Goal: Task Accomplishment & Management: Manage account settings

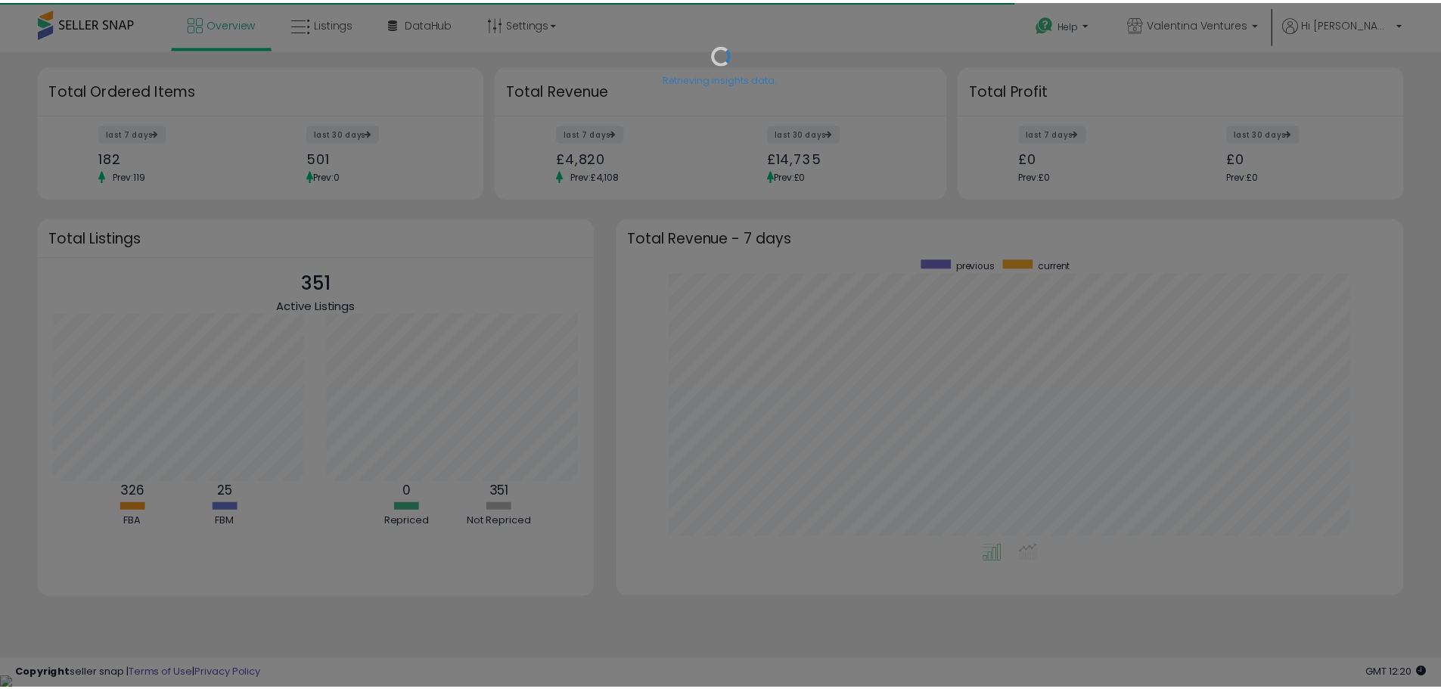
scroll to position [151, 277]
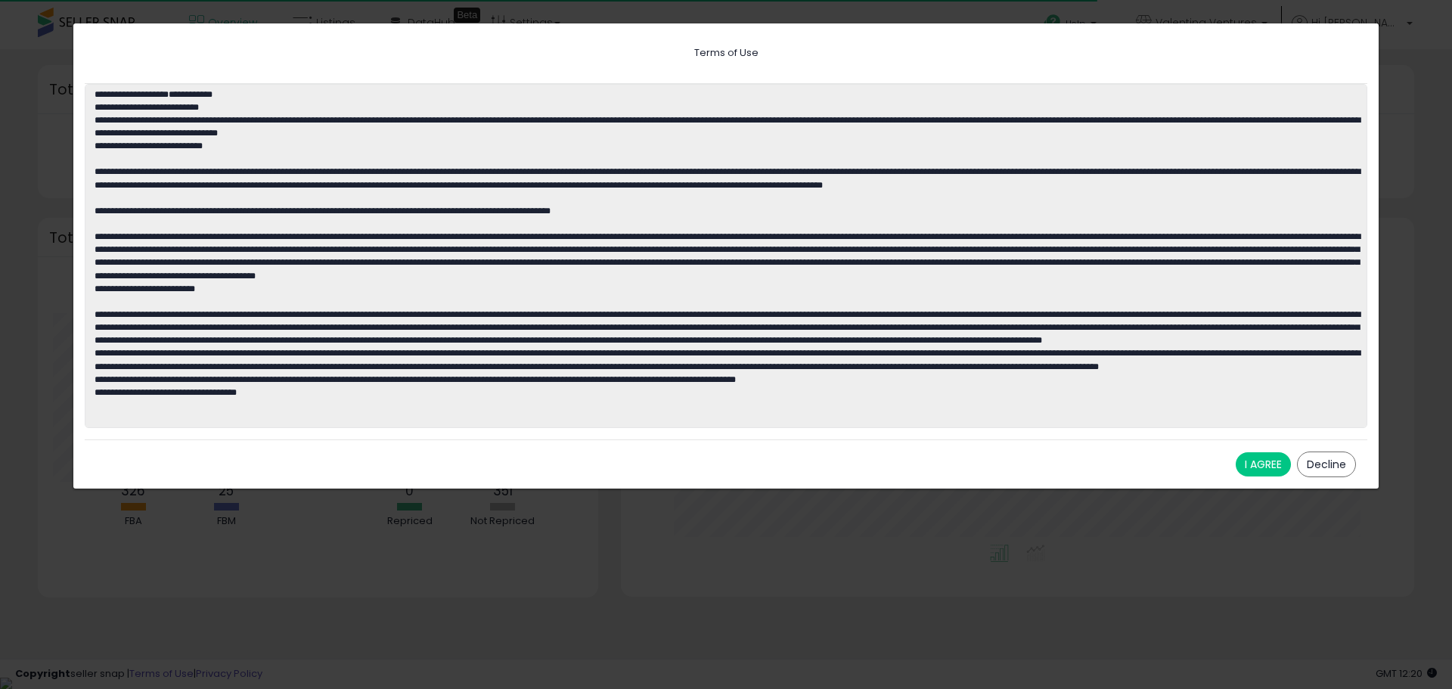
drag, startPoint x: 0, startPoint y: 0, endPoint x: 1359, endPoint y: 132, distance: 1365.7
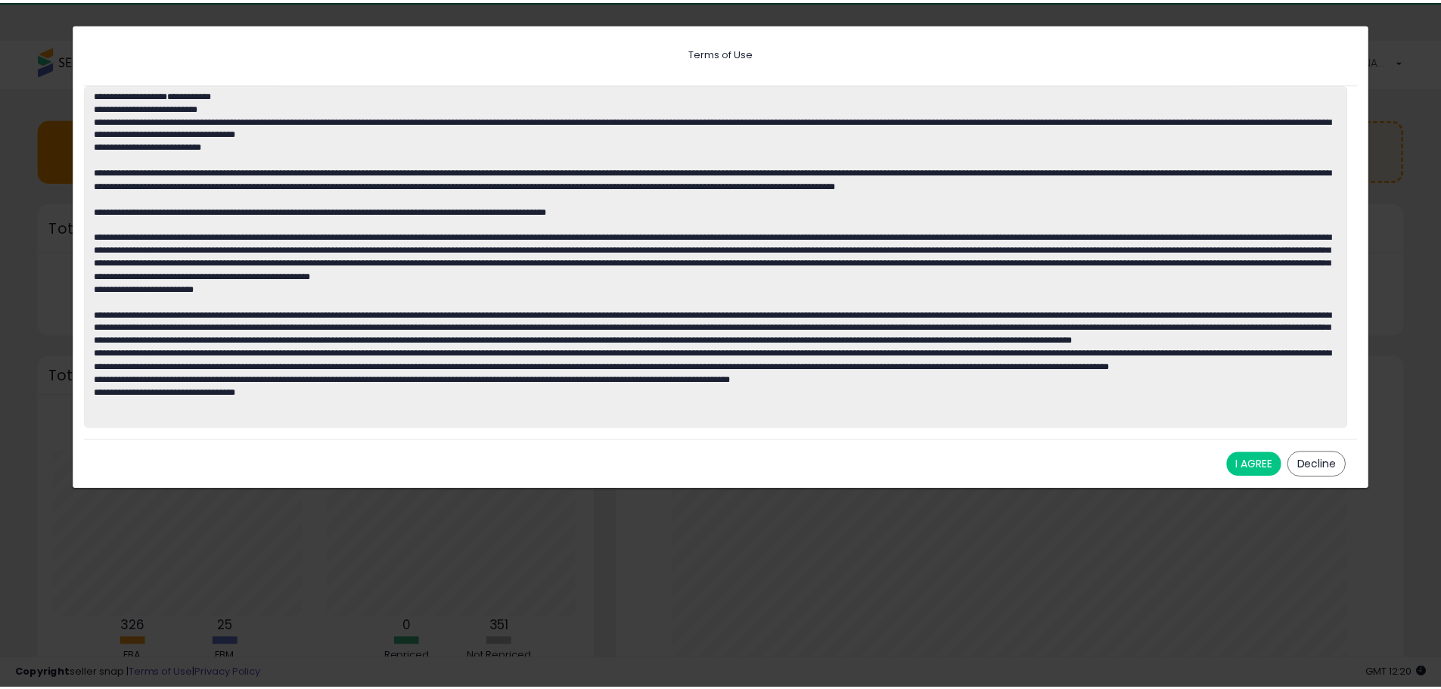
scroll to position [0, 0]
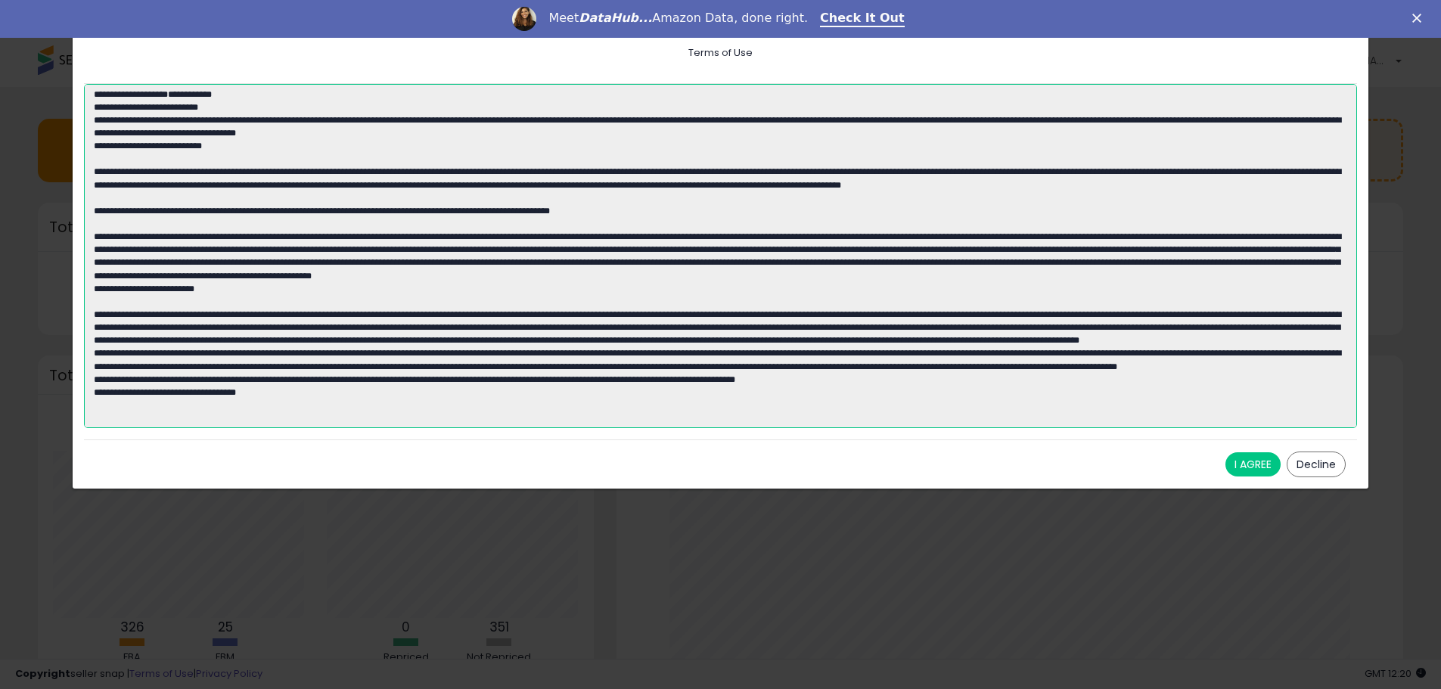
drag, startPoint x: 1359, startPoint y: 132, endPoint x: 651, endPoint y: 157, distance: 708.5
click at [651, 157] on textarea at bounding box center [720, 256] width 1273 height 345
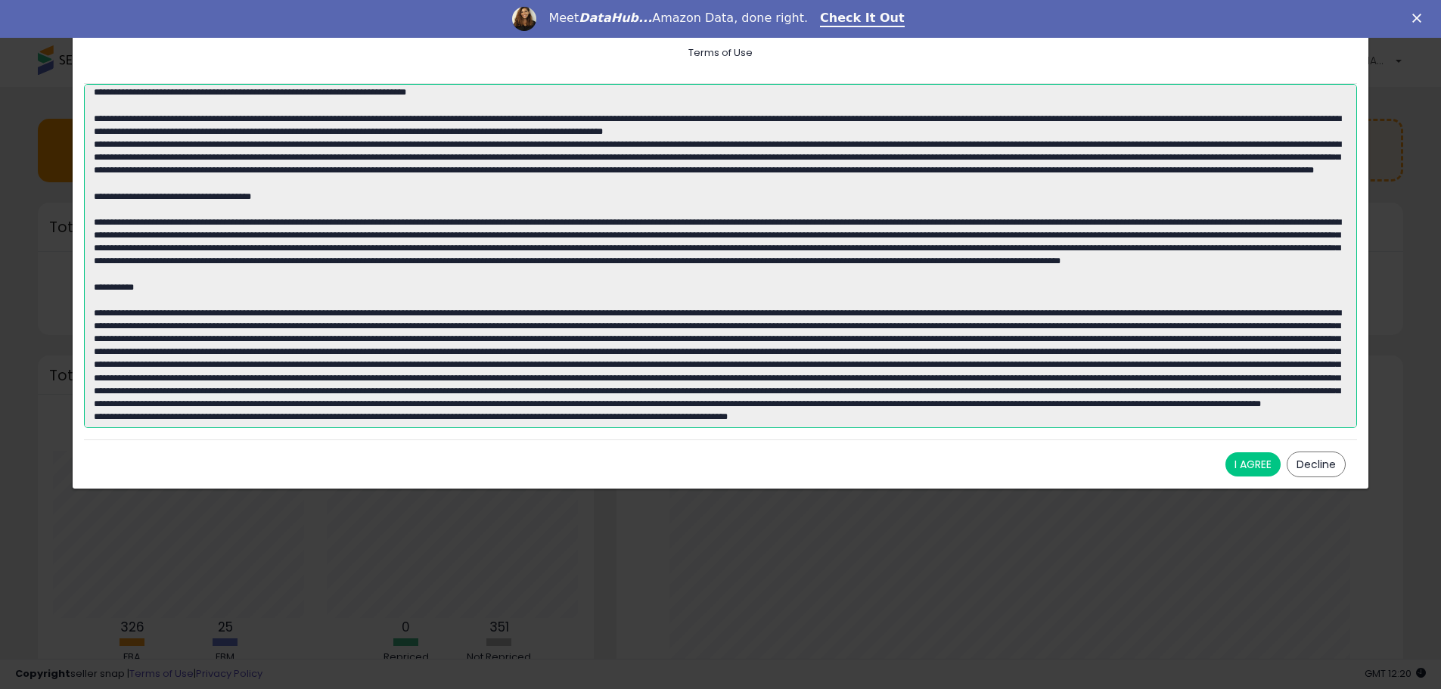
scroll to position [2724, 0]
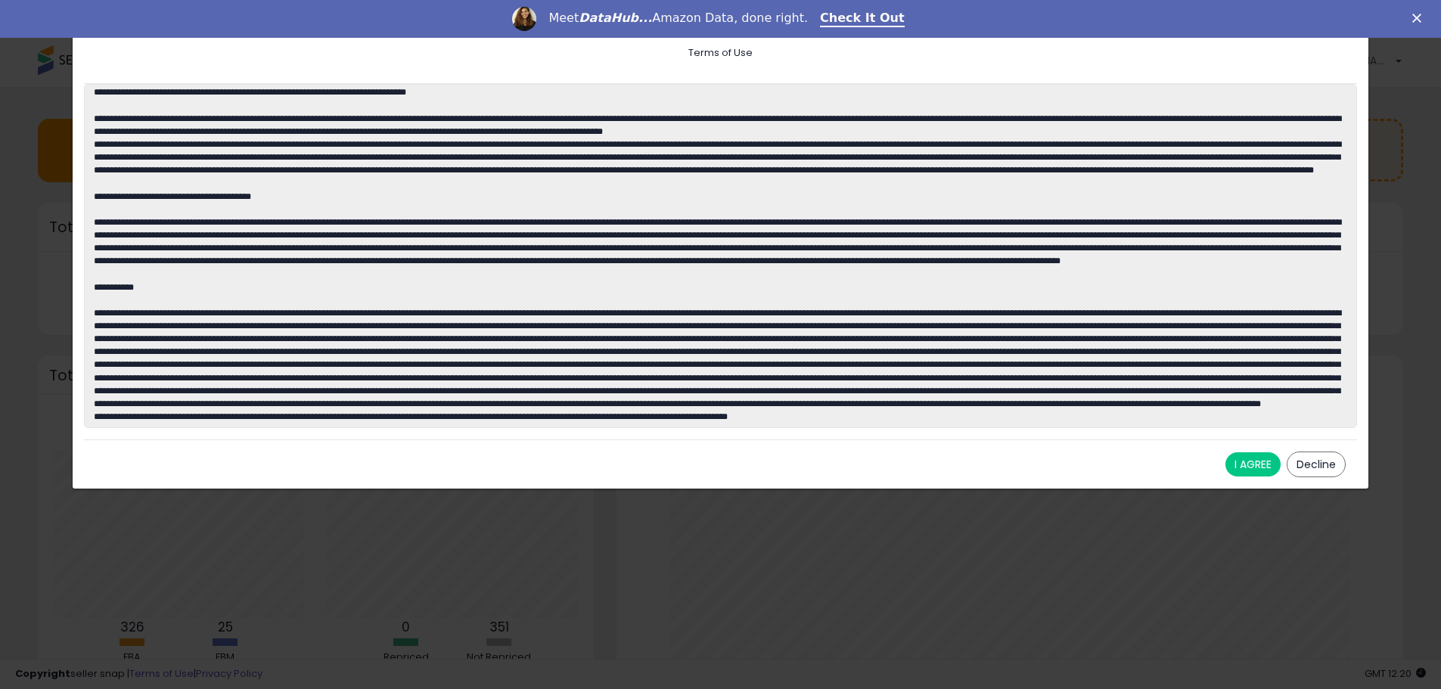
click at [1257, 462] on button "I AGREE" at bounding box center [1252, 464] width 55 height 24
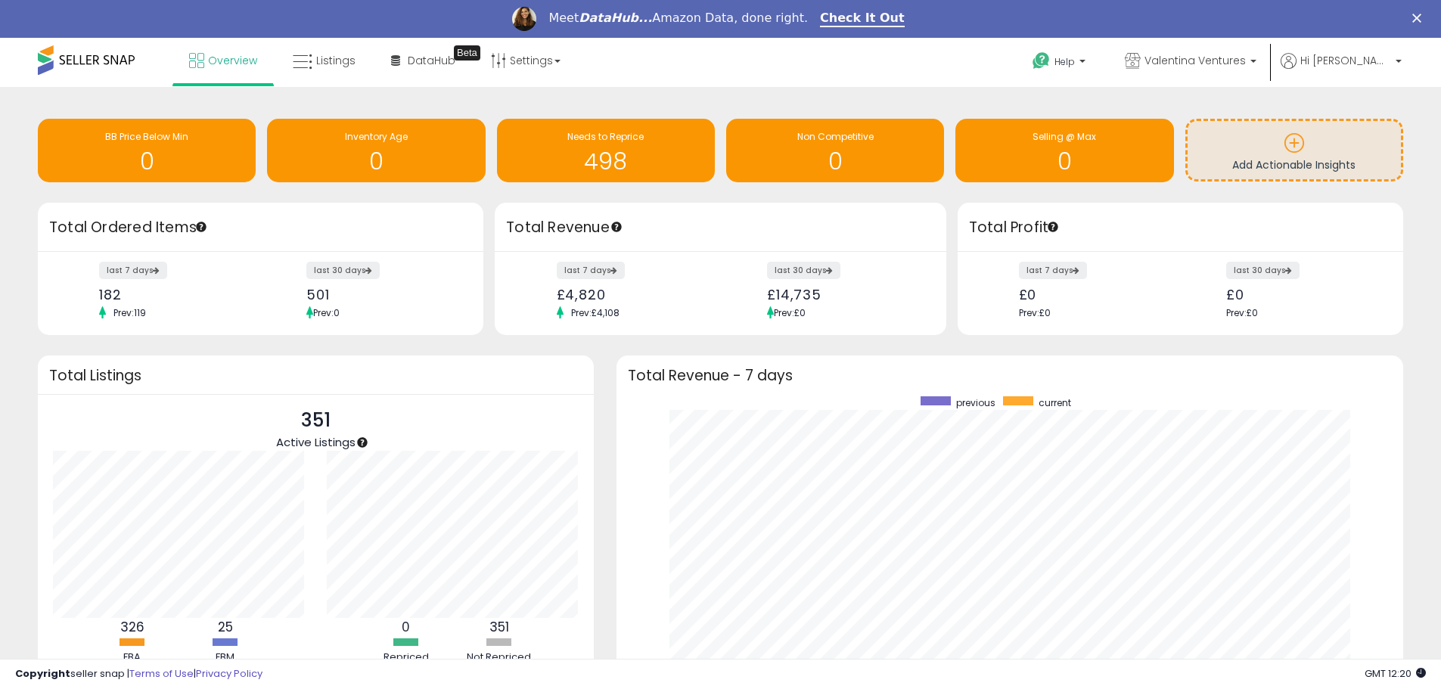
click at [1425, 242] on div "Retrieving insights data.. BB Price Below Min 0 Inventory Age 0 Needs to Repric…" at bounding box center [721, 438] width 1426 height 672
click at [641, 145] on div "498" at bounding box center [606, 152] width 203 height 44
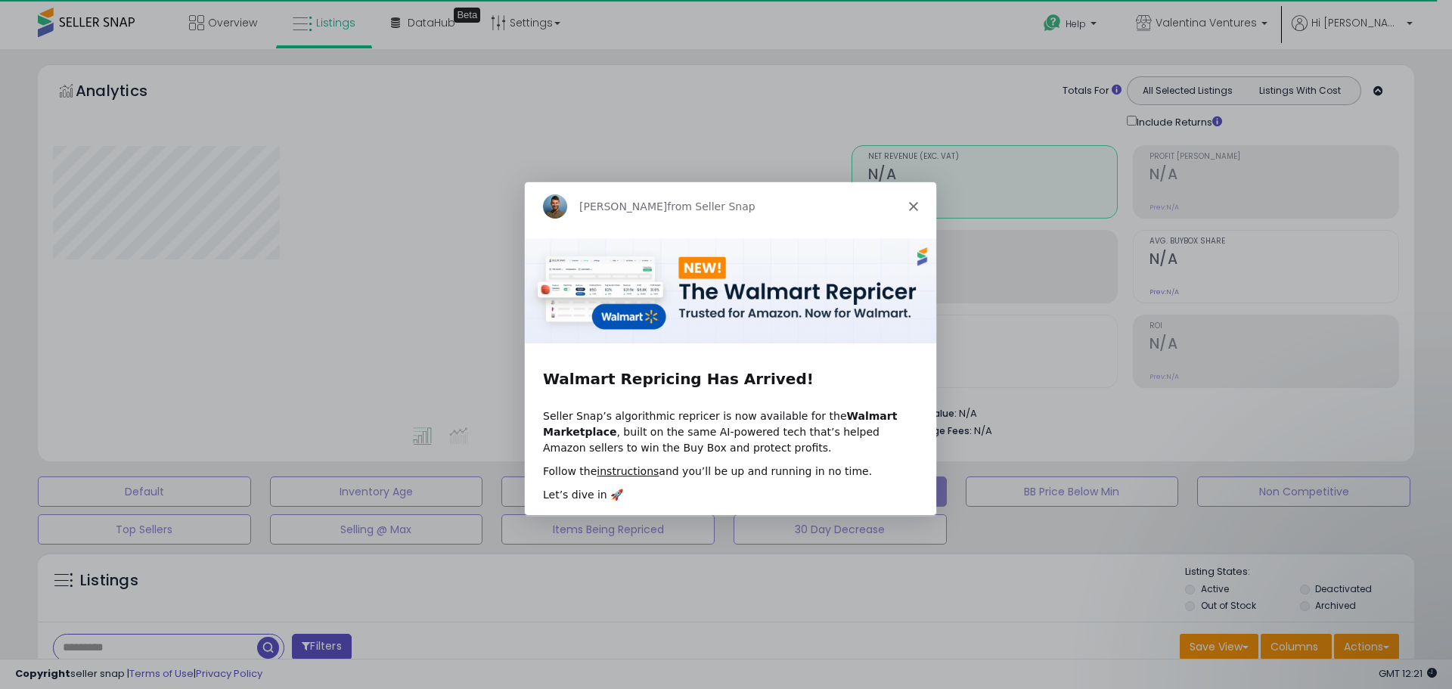
click at [912, 205] on icon "Close" at bounding box center [912, 205] width 9 height 9
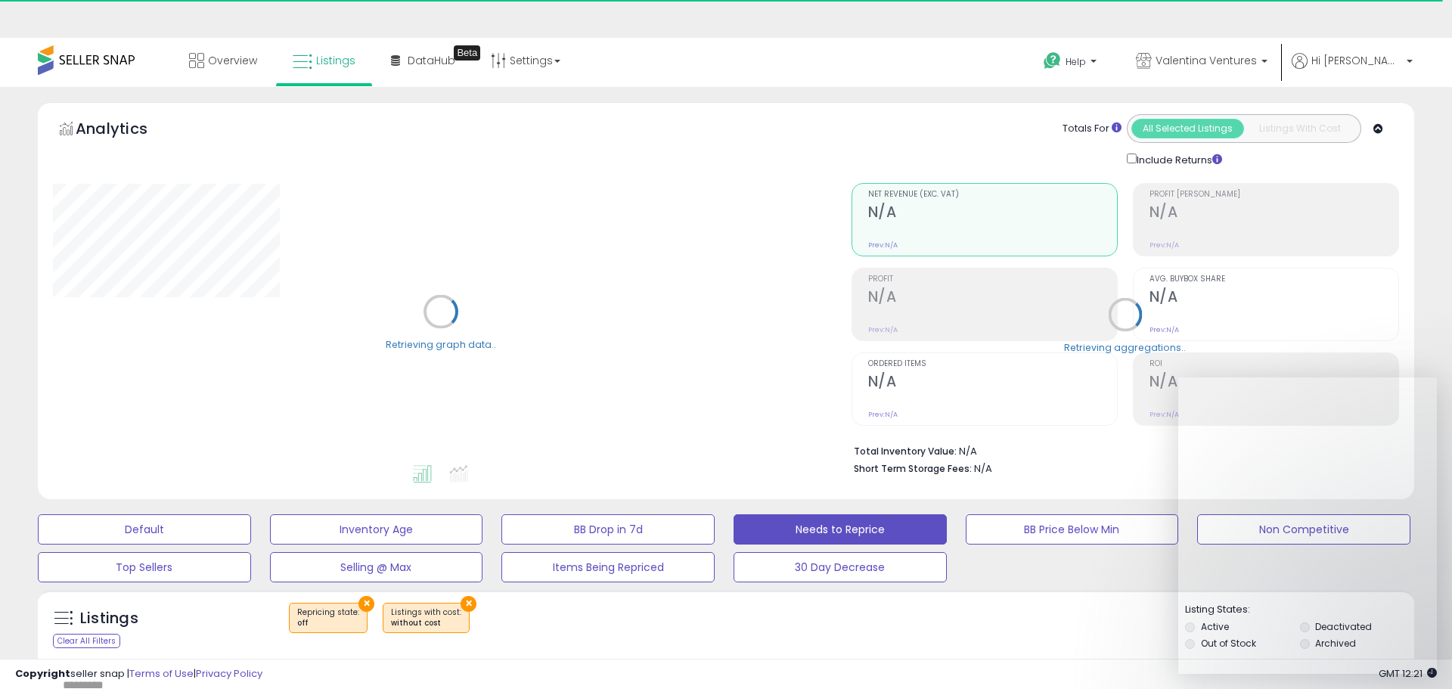
select select "**"
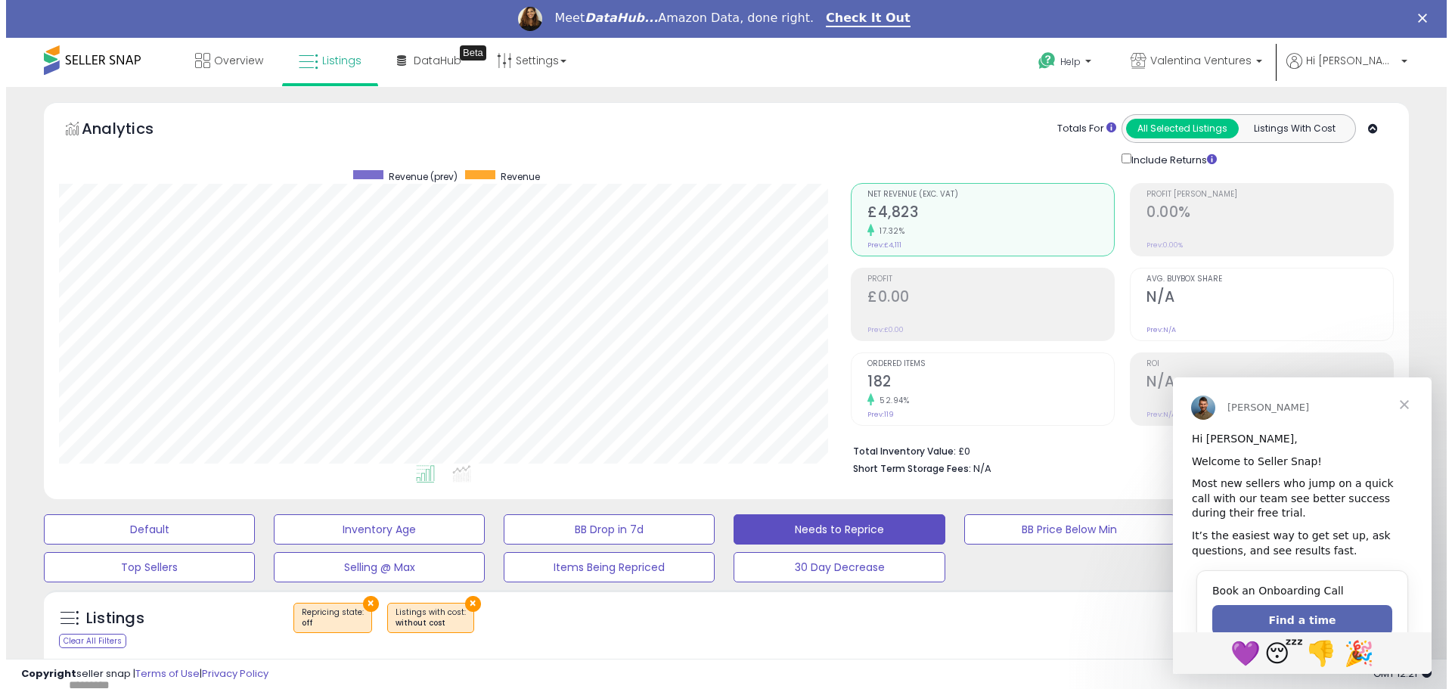
scroll to position [310, 792]
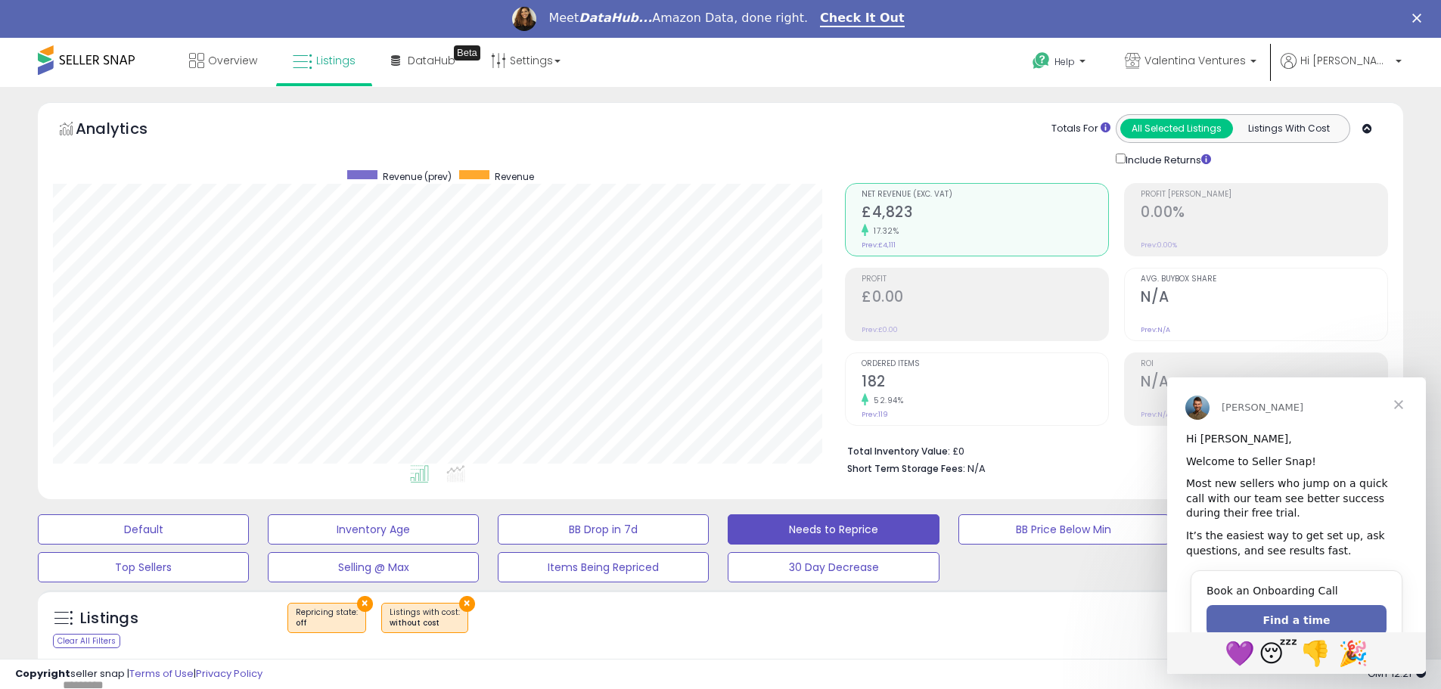
click at [1402, 399] on span "Close" at bounding box center [1398, 404] width 54 height 54
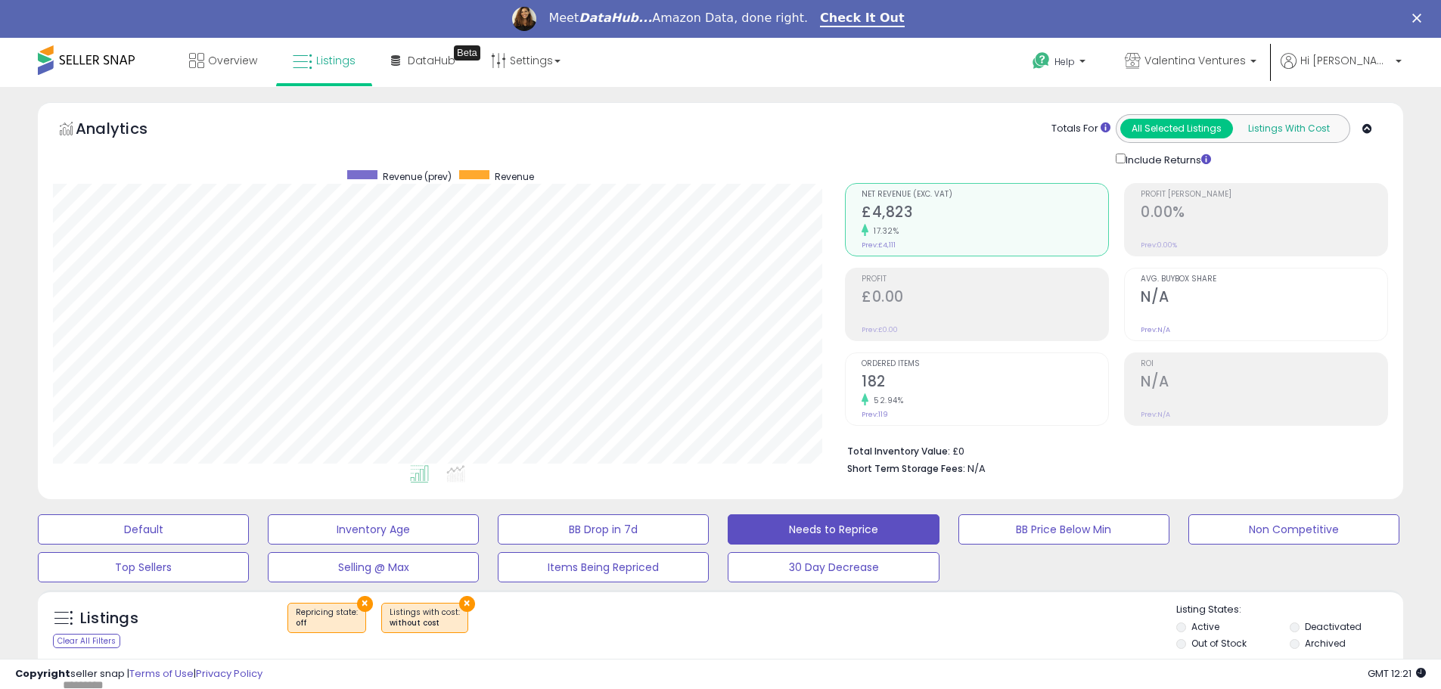
click at [1280, 132] on button "Listings With Cost" at bounding box center [1288, 129] width 113 height 20
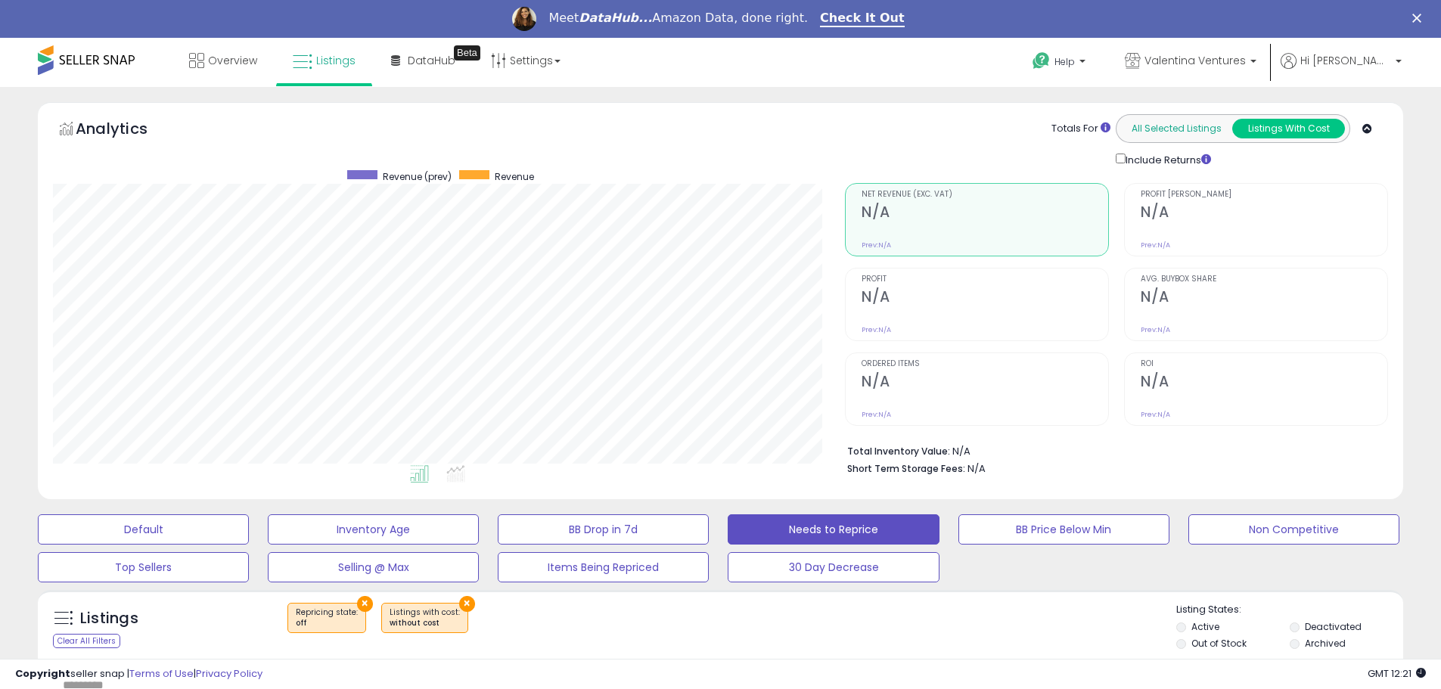
click at [1172, 123] on button "All Selected Listings" at bounding box center [1176, 129] width 113 height 20
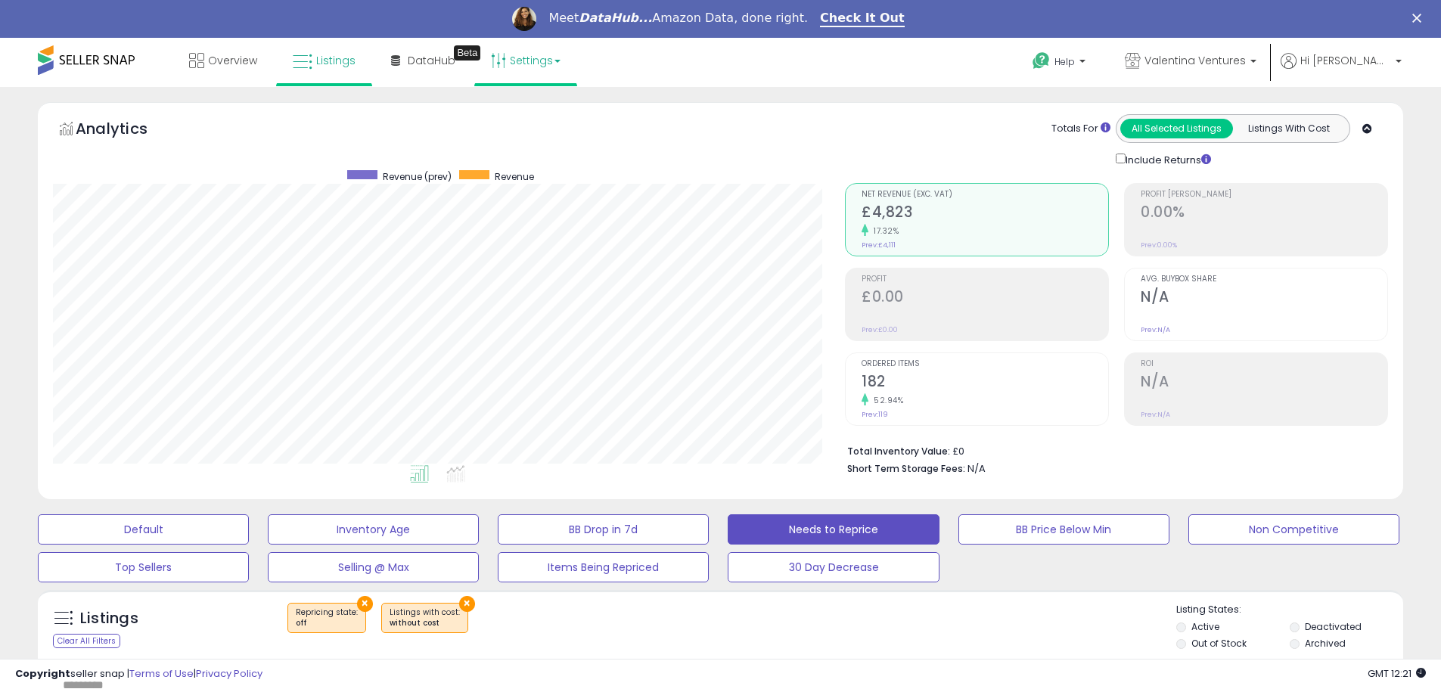
click at [534, 54] on link "Settings" at bounding box center [526, 60] width 92 height 45
click at [418, 70] on link "DataHub Beta" at bounding box center [423, 60] width 87 height 45
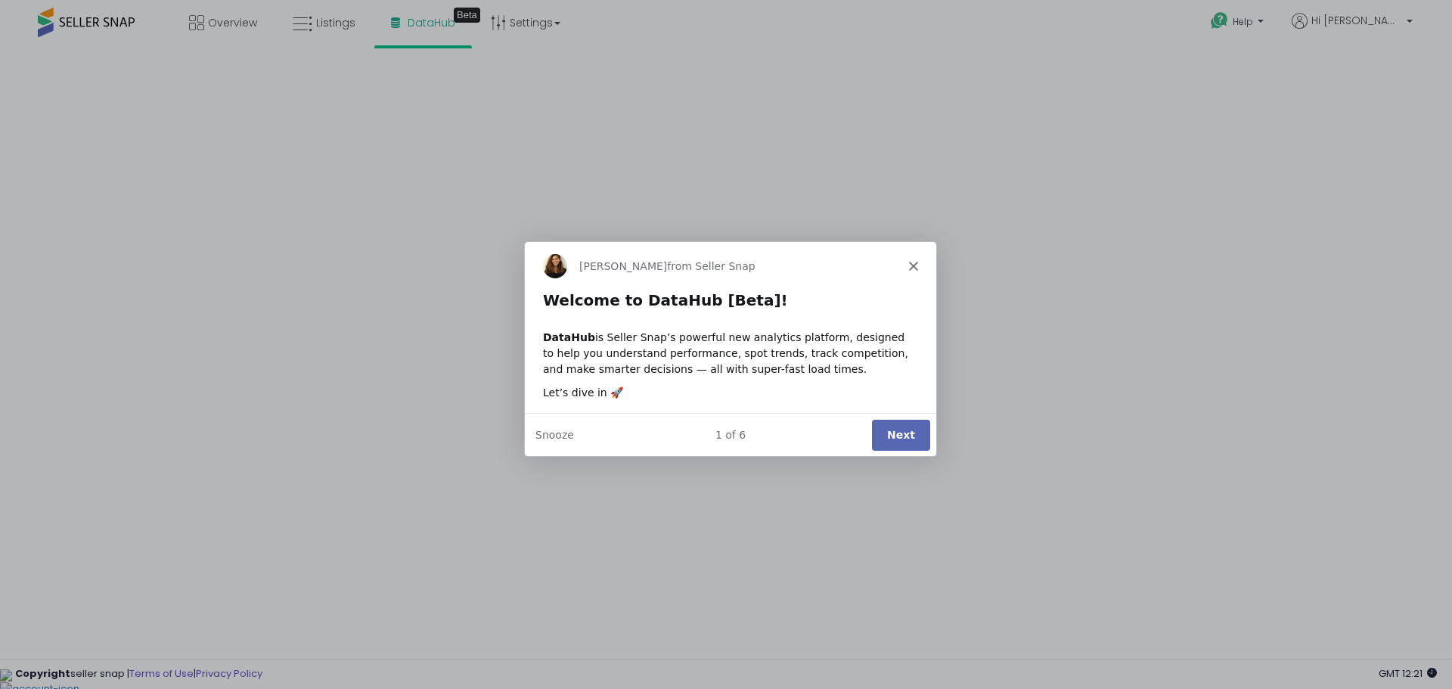
click at [908, 439] on button "Next" at bounding box center [900, 433] width 58 height 31
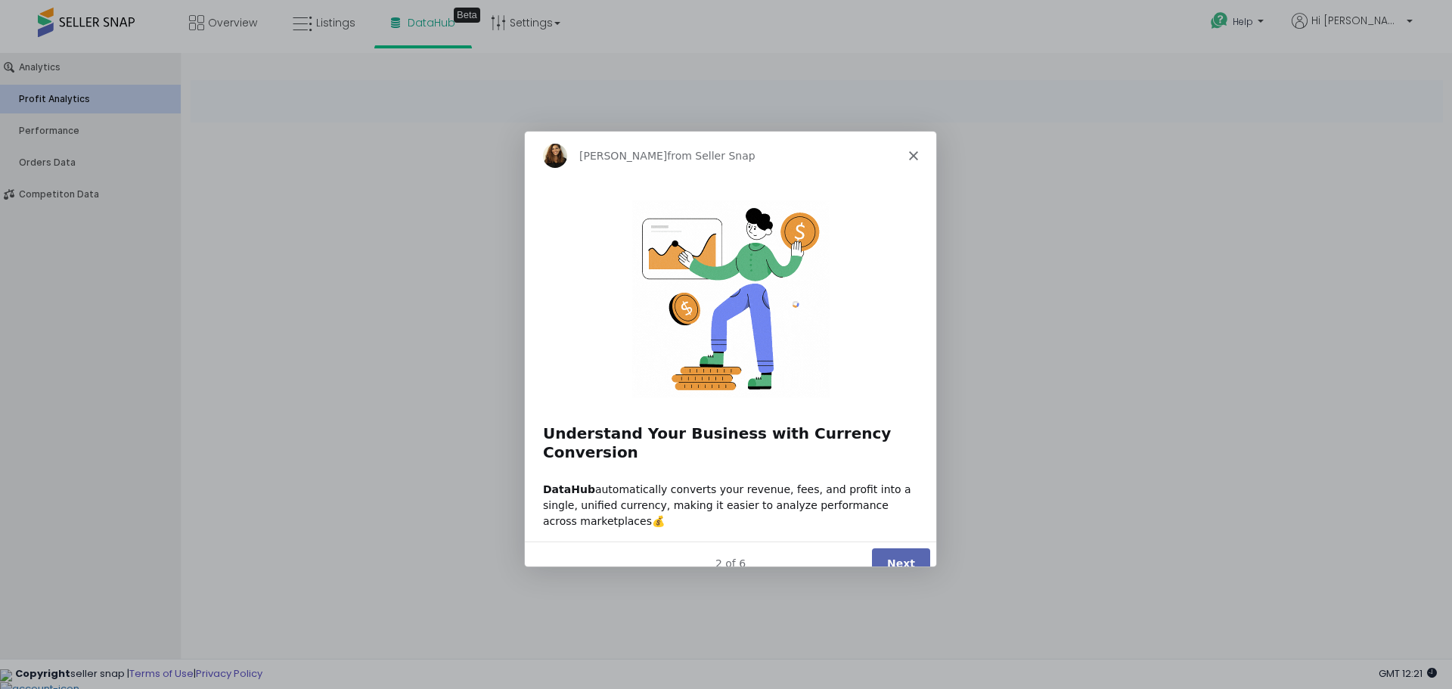
click at [914, 158] on icon "Close" at bounding box center [912, 155] width 9 height 9
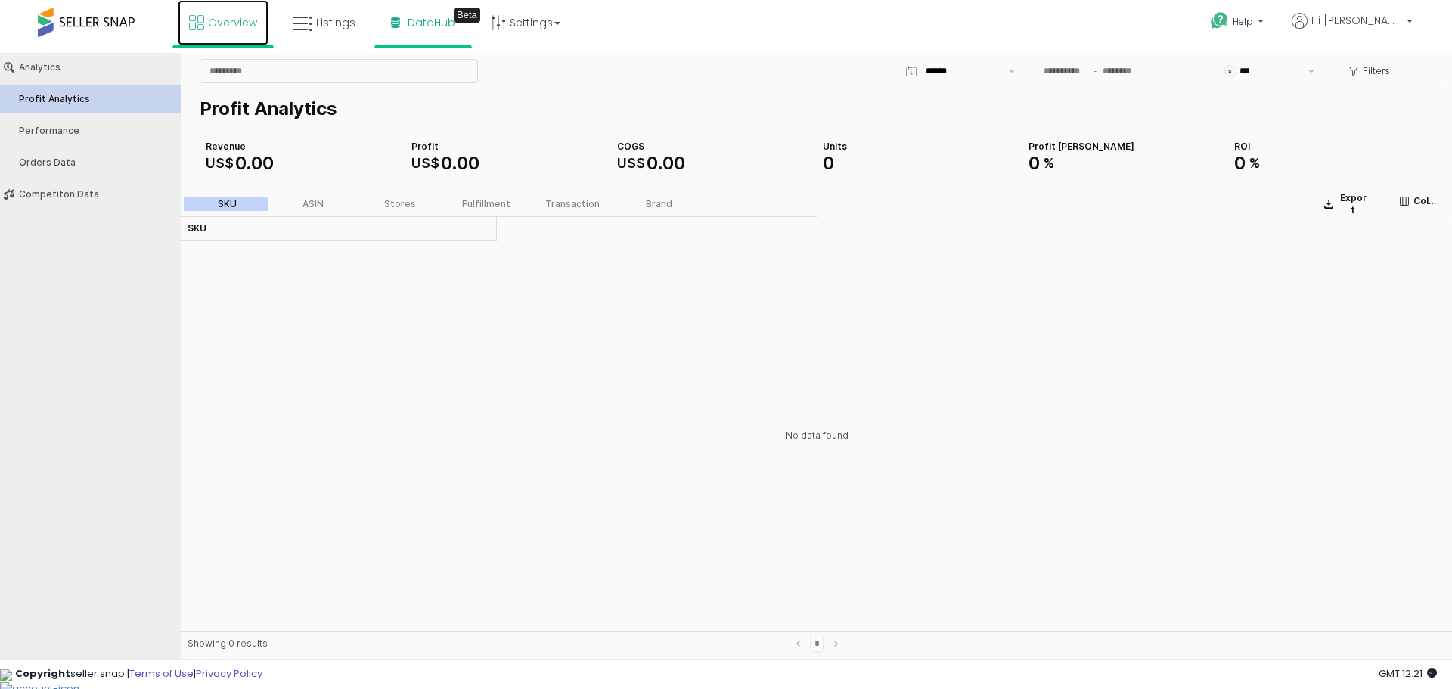
click at [241, 35] on link "Overview" at bounding box center [223, 22] width 91 height 45
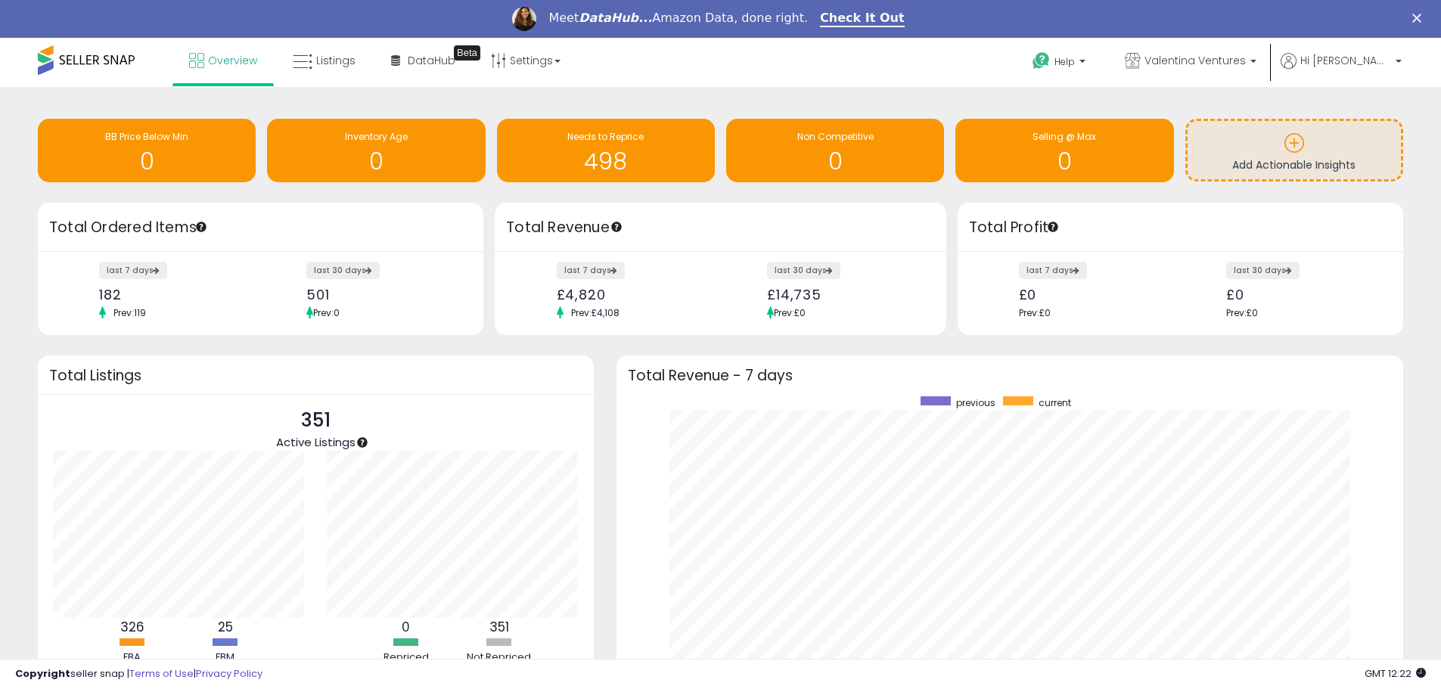
click at [97, 65] on span at bounding box center [86, 60] width 97 height 30
click at [318, 76] on link "Listings" at bounding box center [323, 60] width 85 height 45
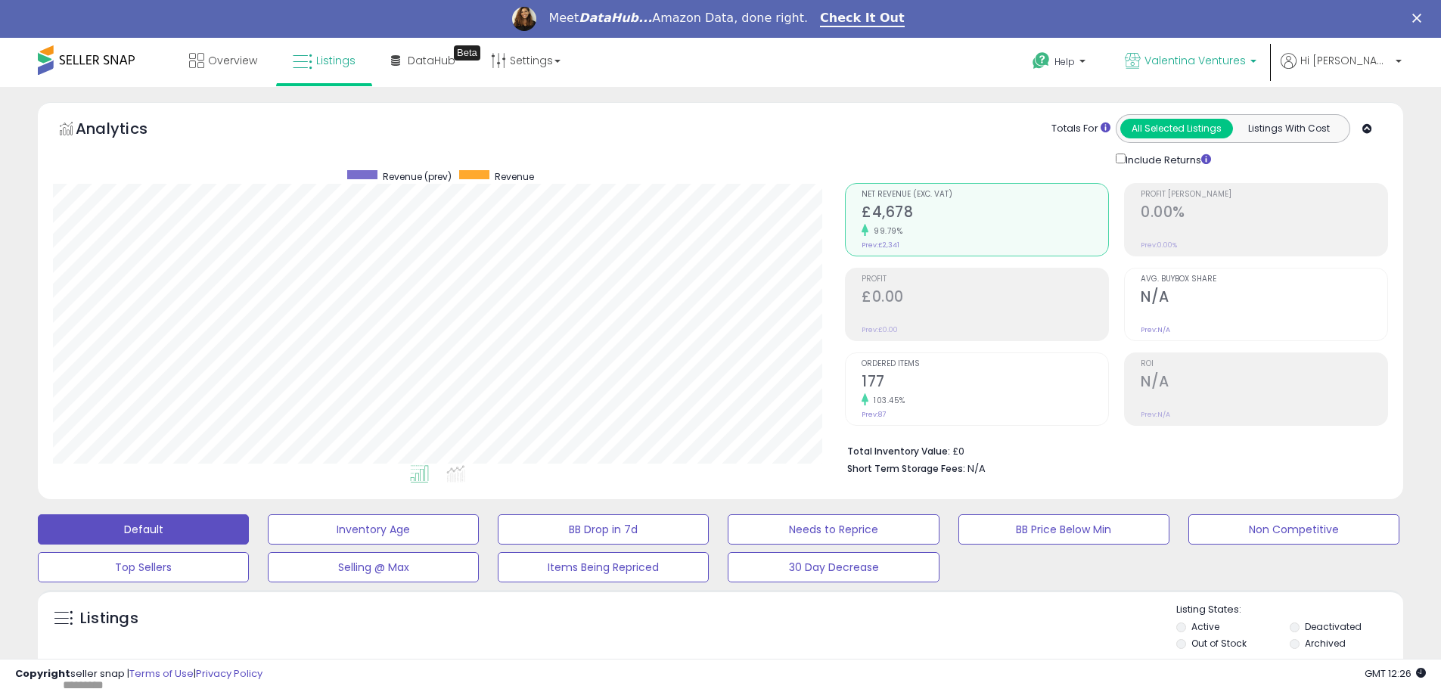
click at [1246, 56] on span "Valentina Ventures" at bounding box center [1195, 60] width 101 height 15
click at [1207, 106] on p "Valentina Ventures 351 listings" at bounding box center [1147, 108] width 223 height 30
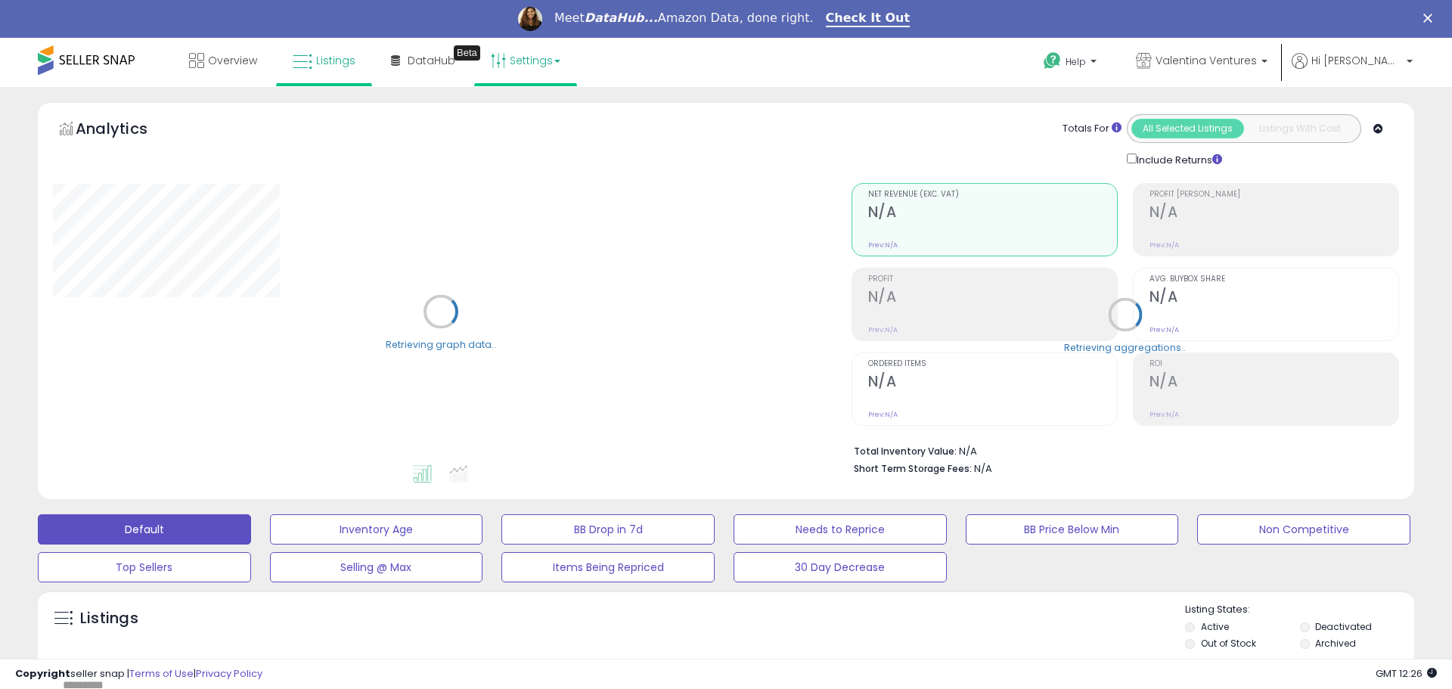
click at [523, 58] on link "Settings" at bounding box center [526, 60] width 92 height 45
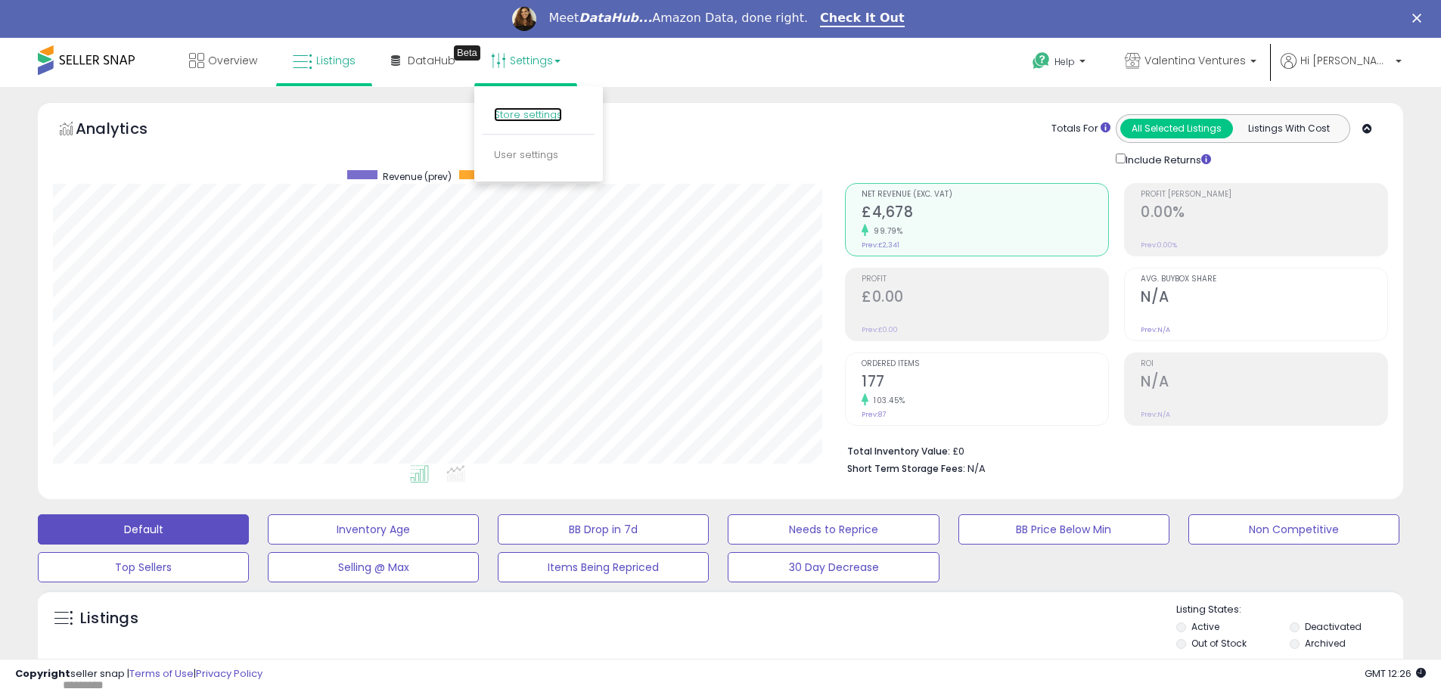
click at [517, 116] on link "Store settings" at bounding box center [528, 114] width 68 height 14
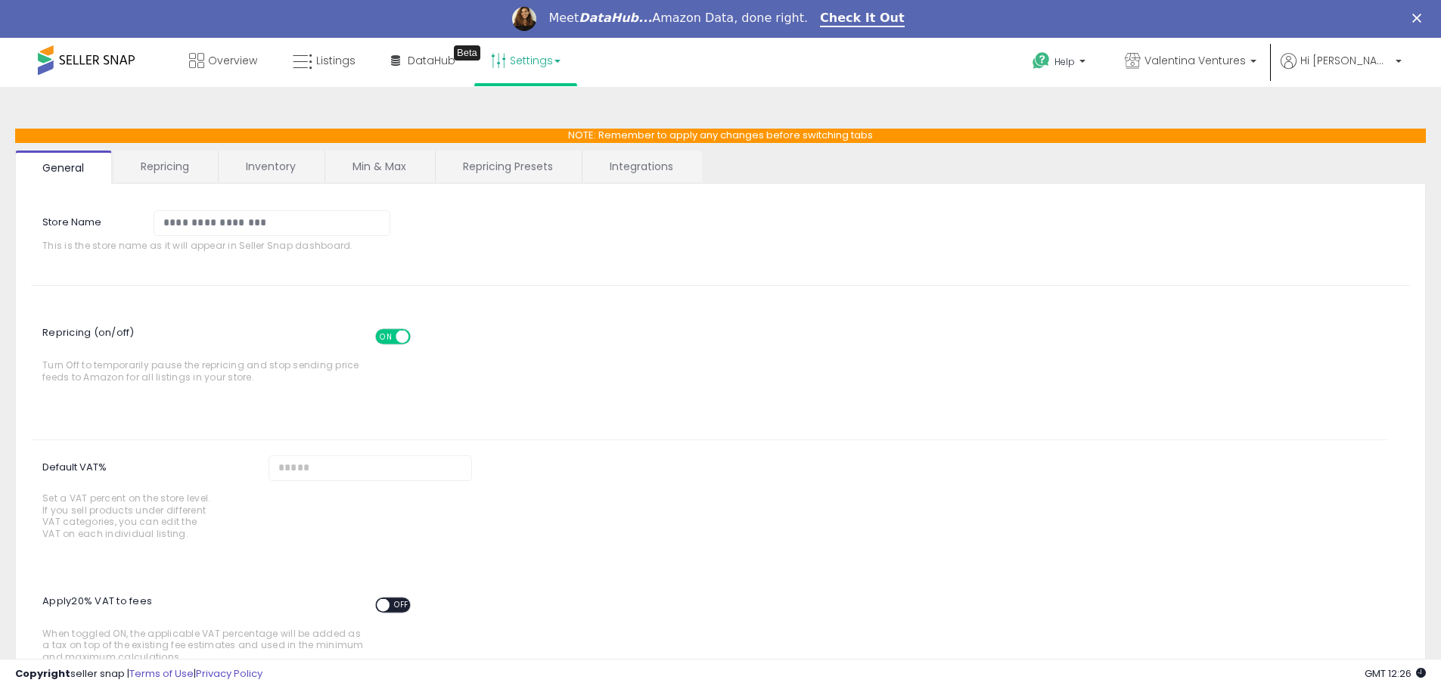
click at [166, 167] on link "Repricing" at bounding box center [164, 167] width 103 height 32
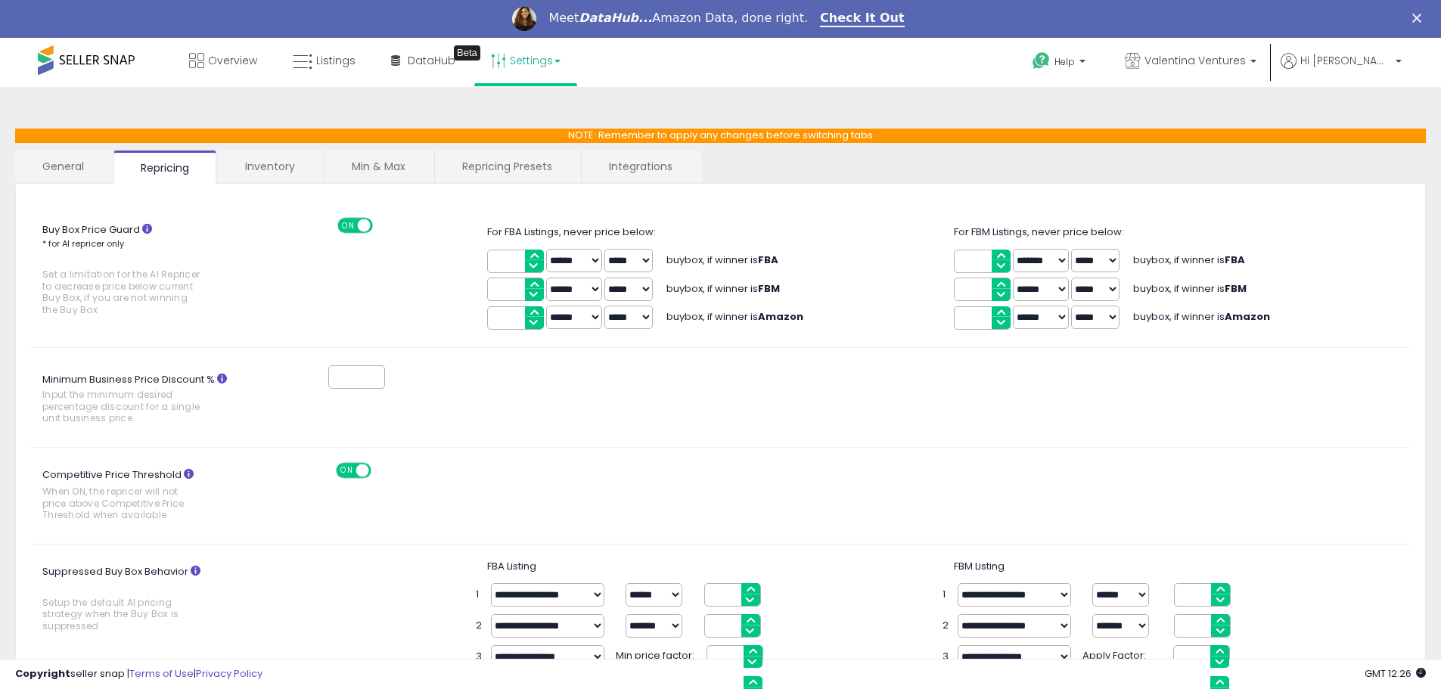
click at [287, 165] on link "Inventory" at bounding box center [270, 167] width 104 height 32
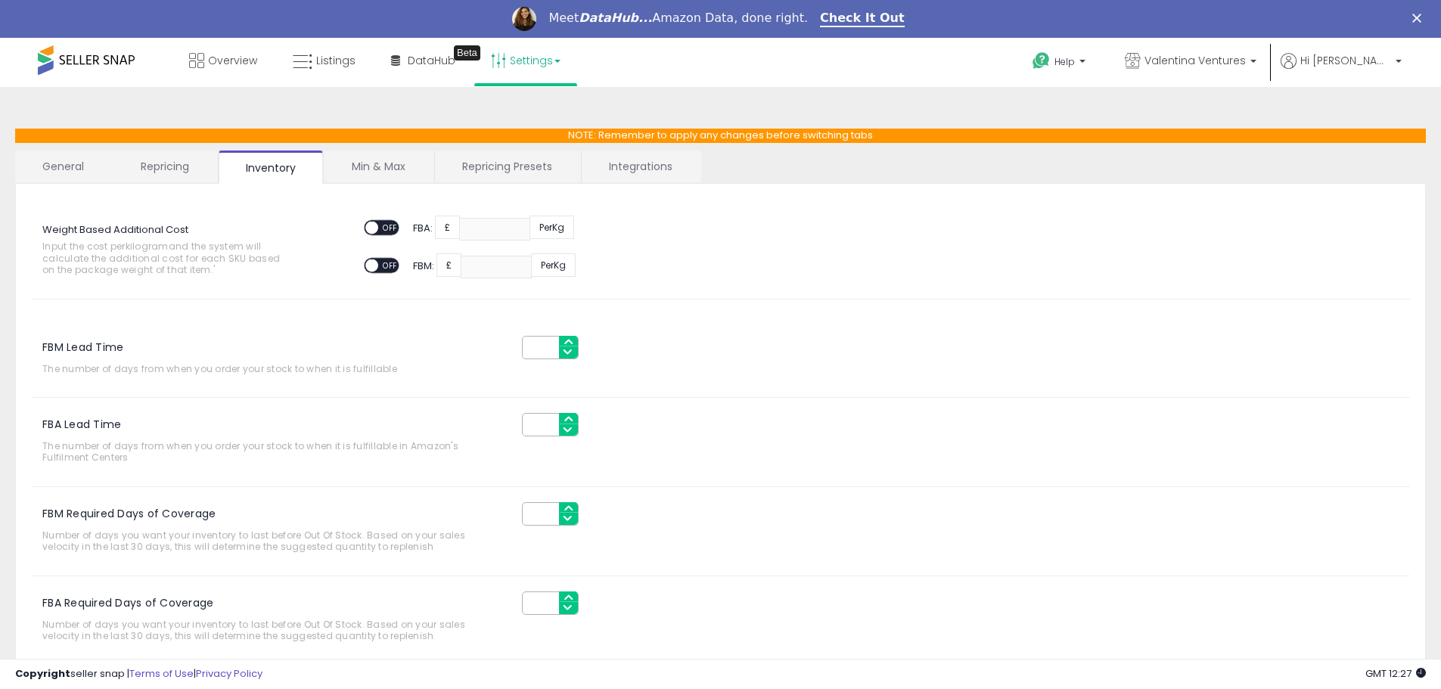
click at [379, 175] on link "Min & Max" at bounding box center [379, 167] width 108 height 32
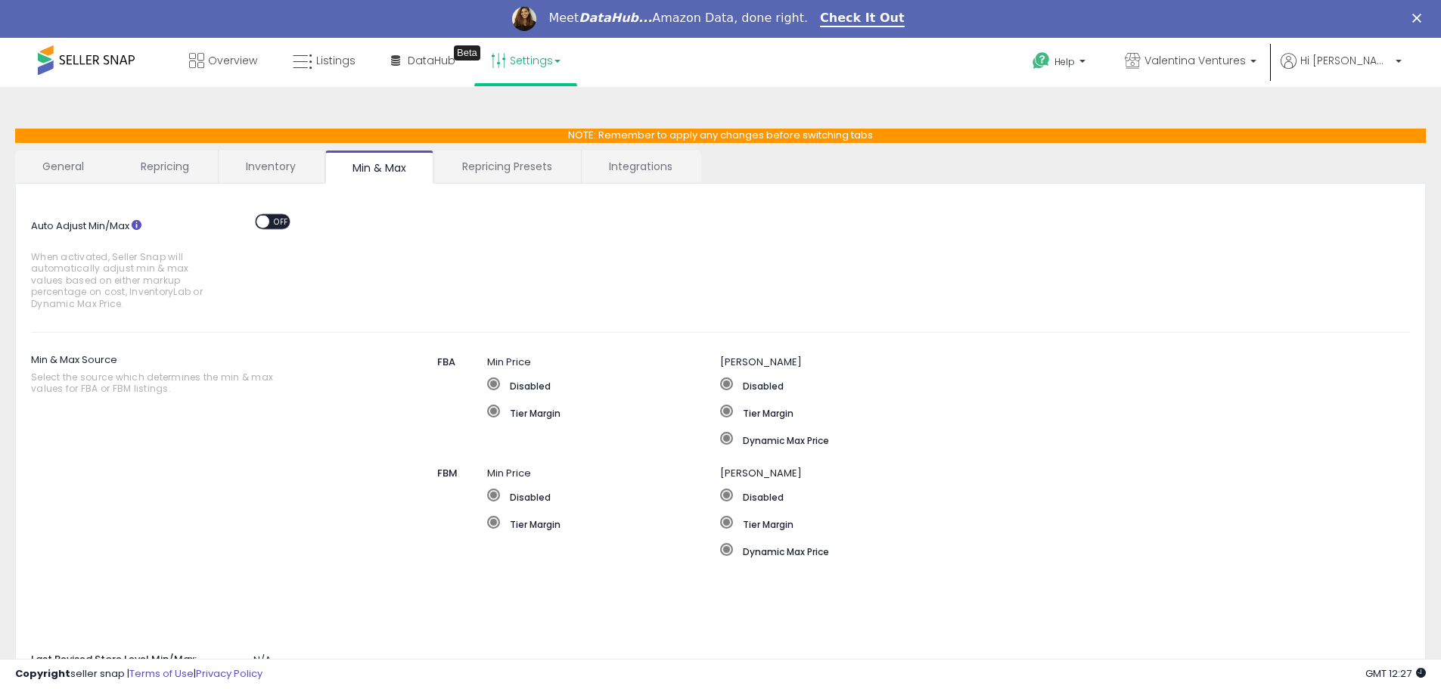
click at [3, 501] on div "**********" at bounding box center [720, 484] width 1441 height 794
click at [523, 176] on link "Repricing Presets" at bounding box center [507, 167] width 144 height 32
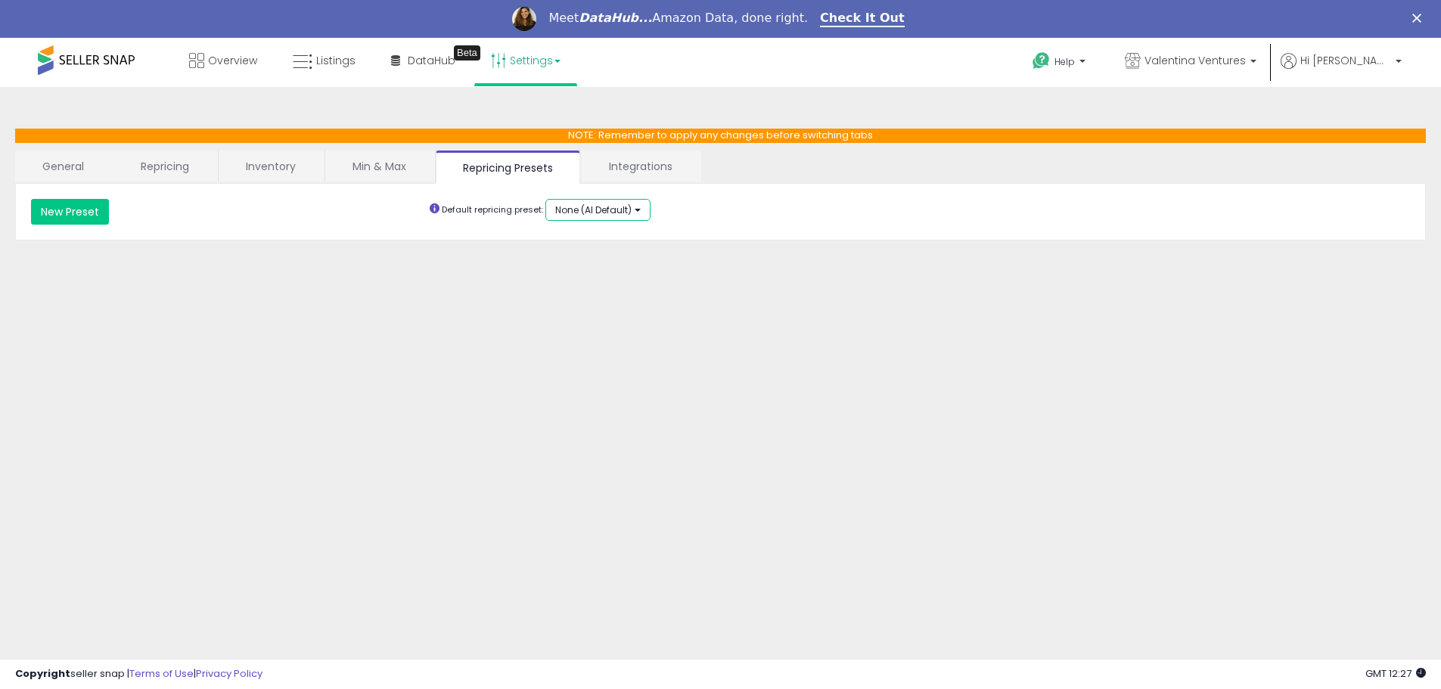
click at [587, 207] on span "None (AI Default)" at bounding box center [593, 209] width 76 height 13
click at [588, 207] on span "None (AI Default)" at bounding box center [593, 209] width 76 height 13
click at [629, 157] on link "Integrations" at bounding box center [641, 167] width 118 height 32
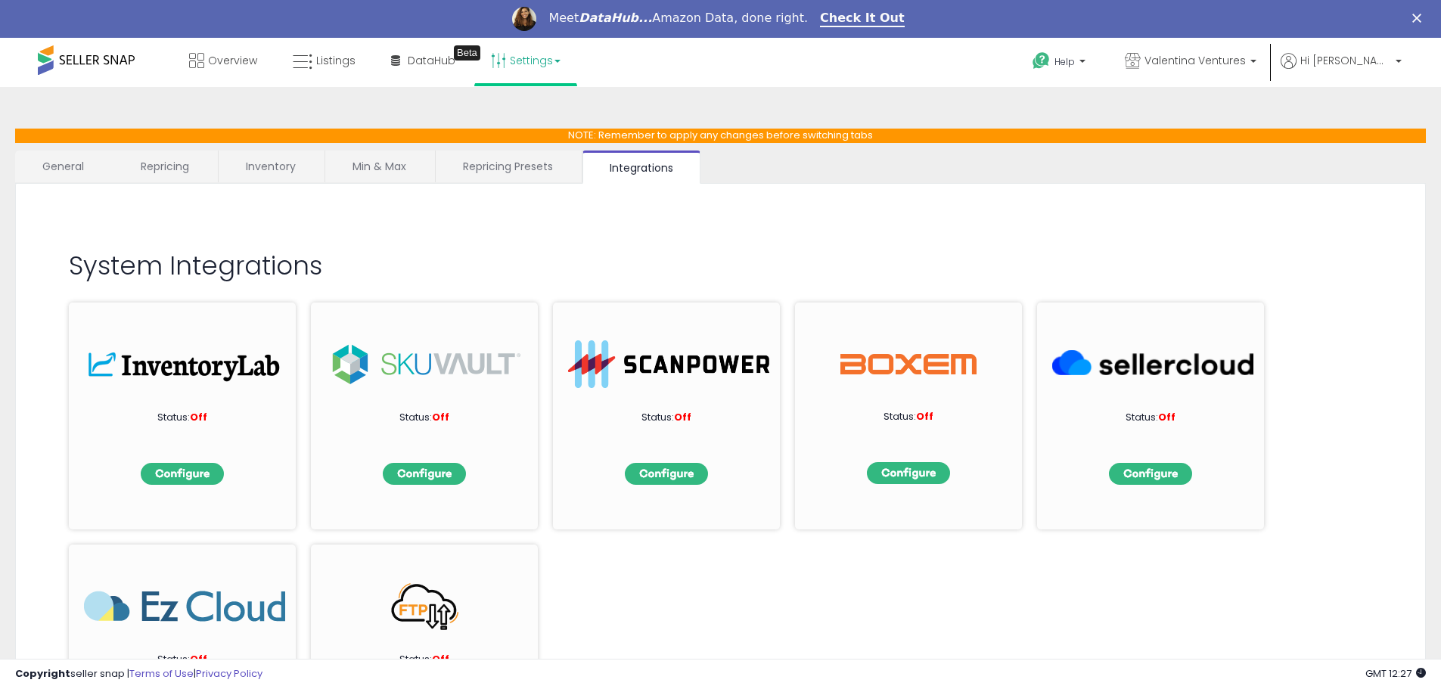
click at [294, 173] on link "Inventory" at bounding box center [271, 167] width 104 height 32
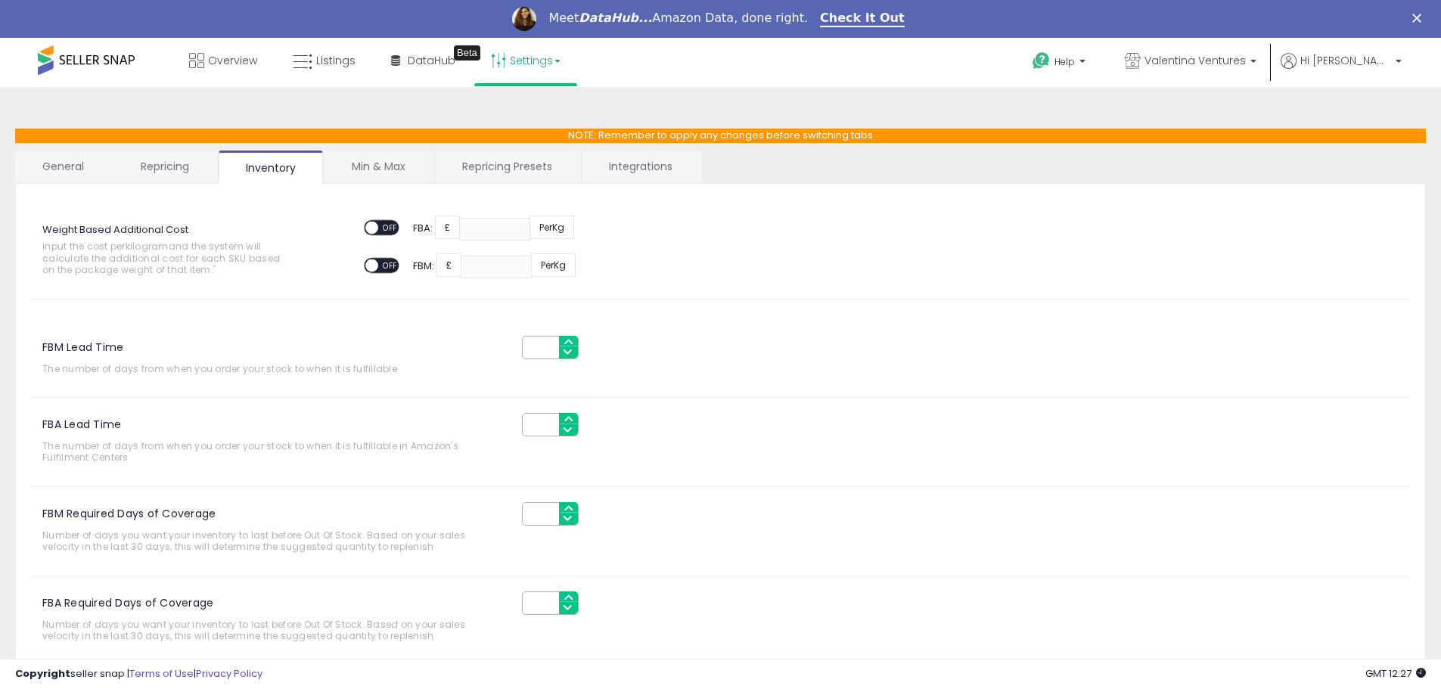
click at [166, 157] on link "Repricing" at bounding box center [164, 167] width 103 height 32
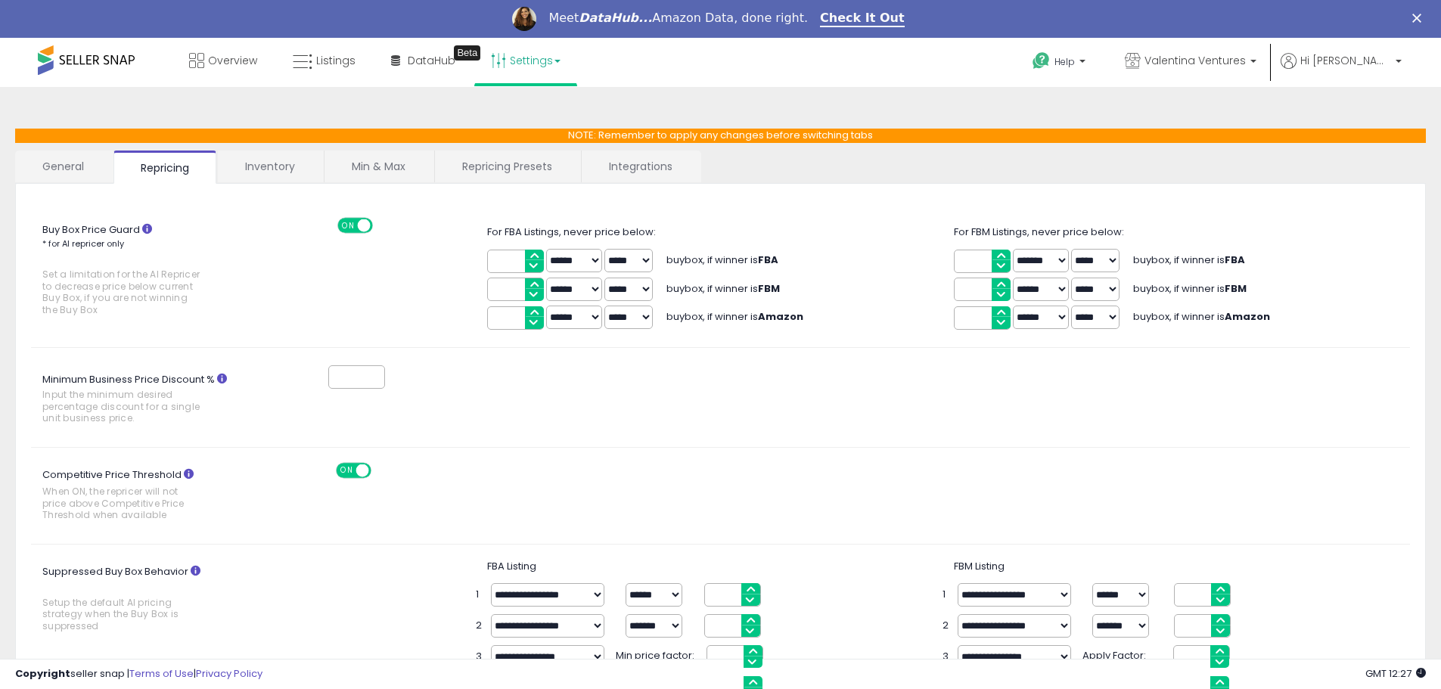
click at [539, 67] on link "Settings" at bounding box center [526, 60] width 92 height 45
click at [512, 159] on link "User settings" at bounding box center [526, 155] width 64 height 14
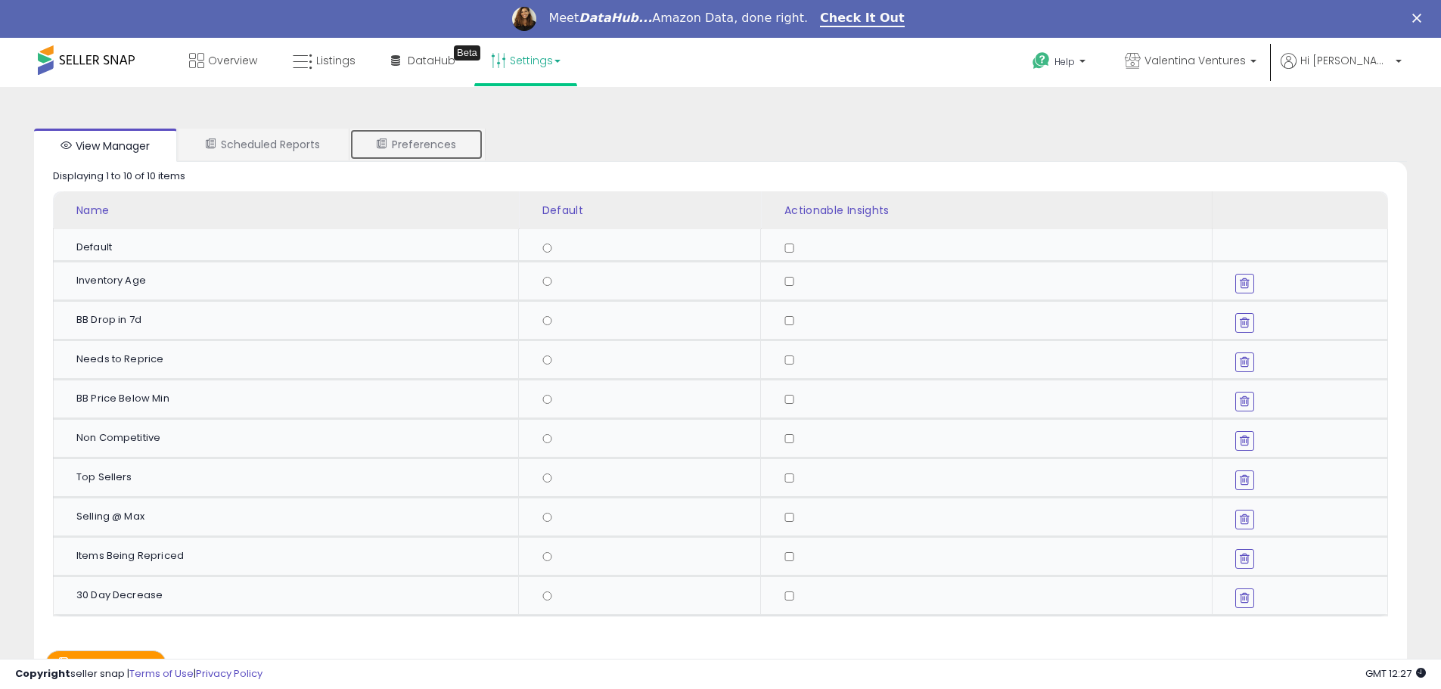
click at [426, 148] on link "Preferences" at bounding box center [416, 145] width 134 height 32
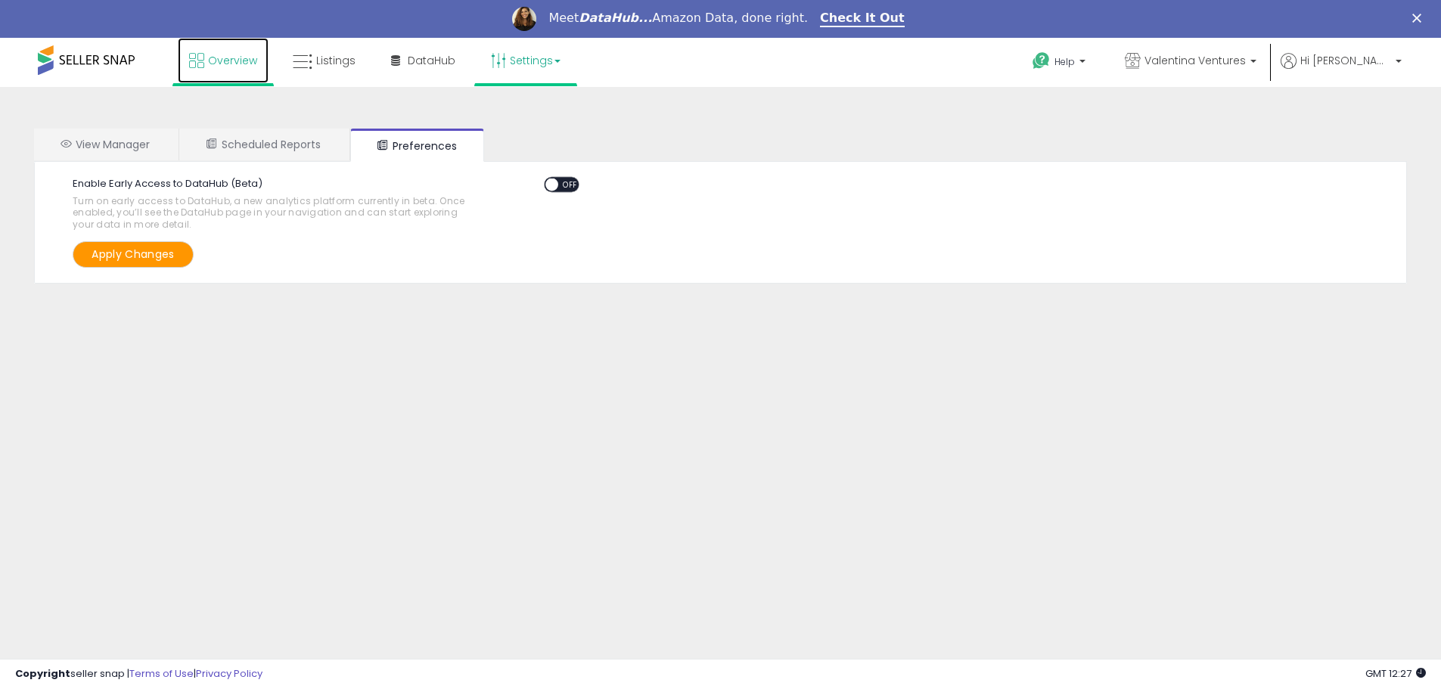
click at [226, 63] on span "Overview" at bounding box center [232, 60] width 49 height 15
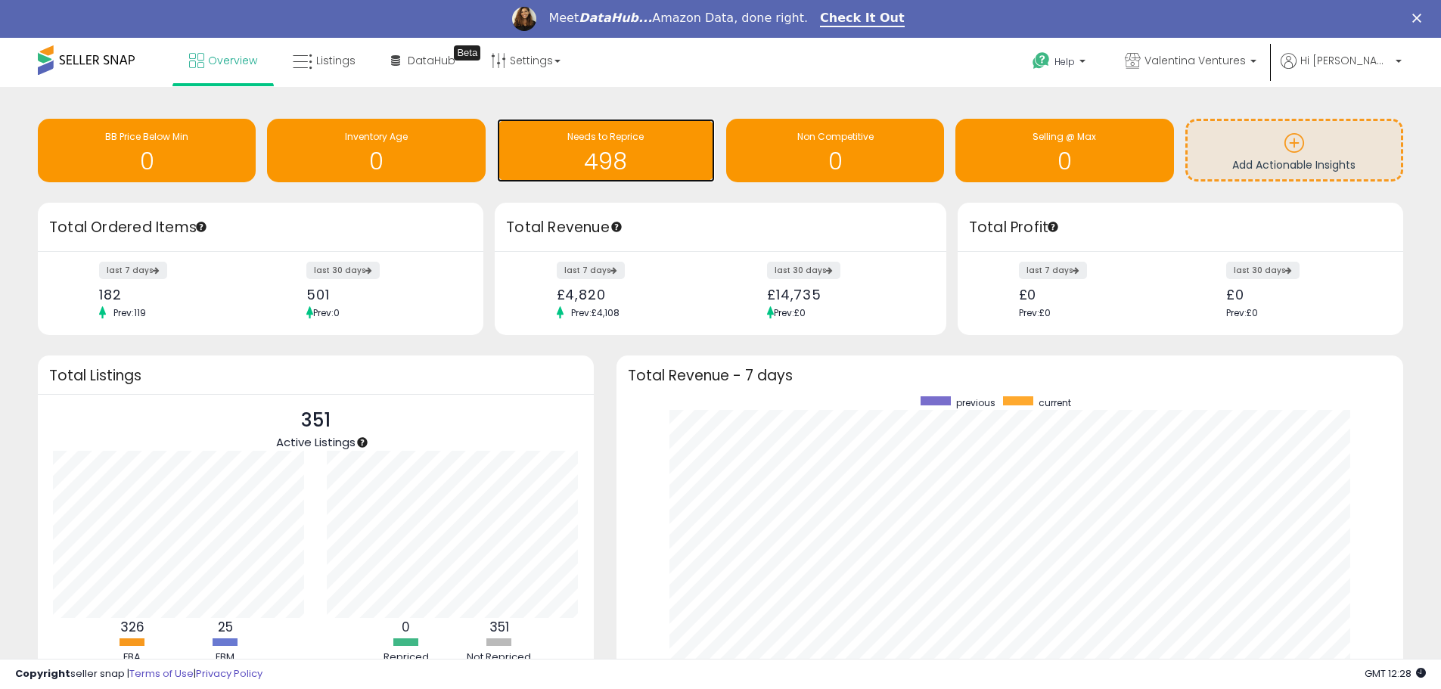
click at [615, 161] on h1 "498" at bounding box center [606, 161] width 203 height 25
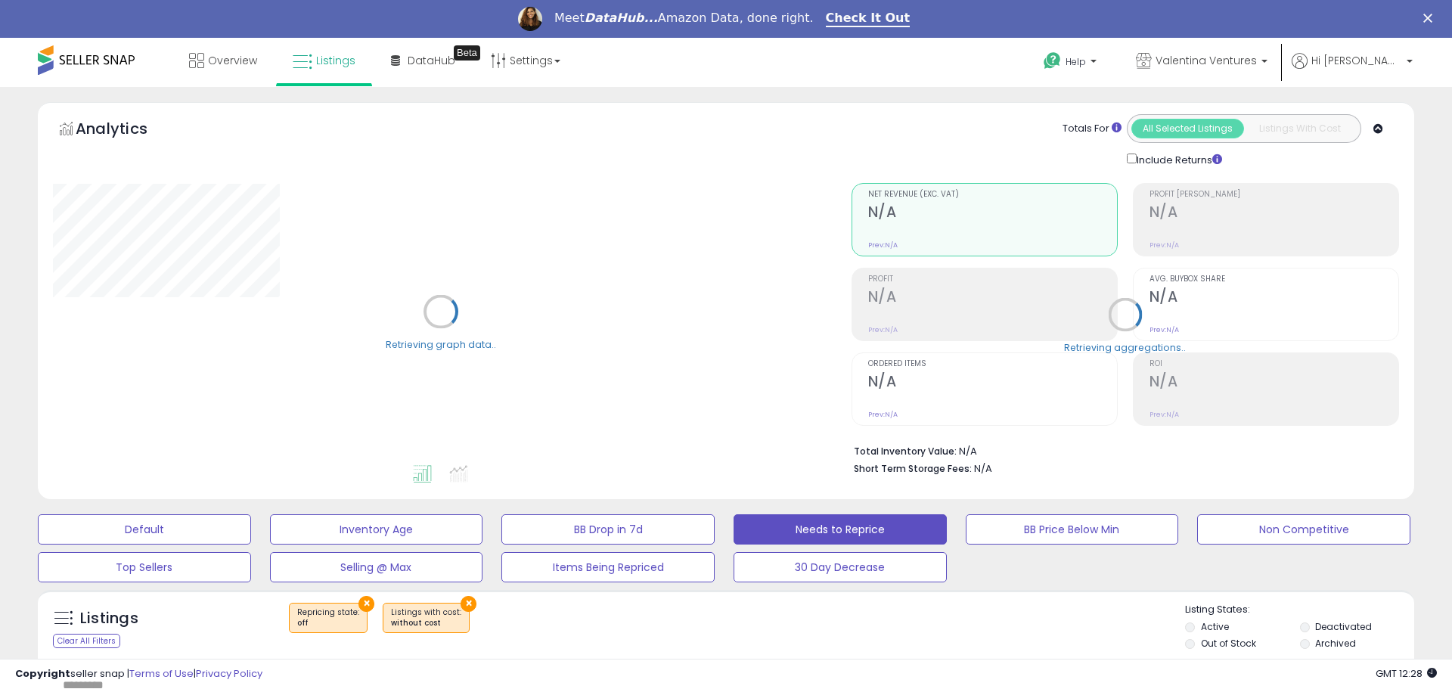
select select "**"
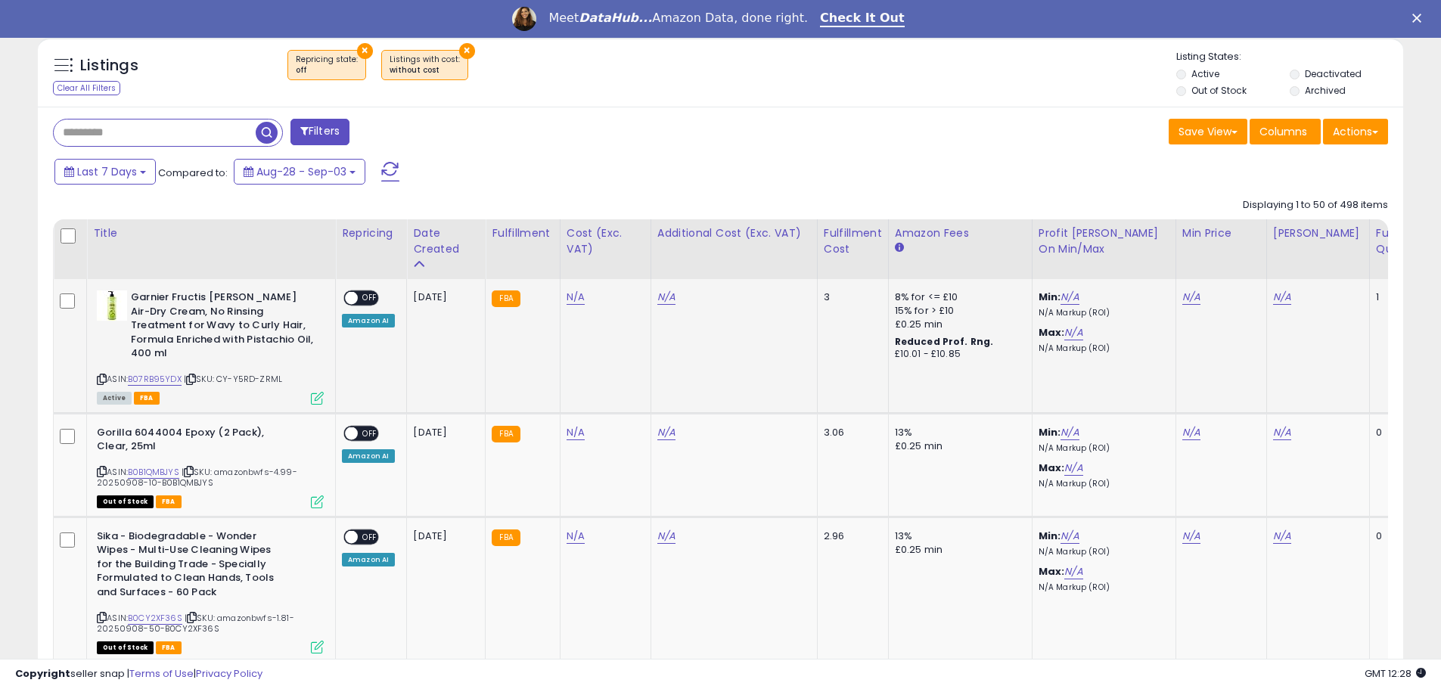
scroll to position [530, 0]
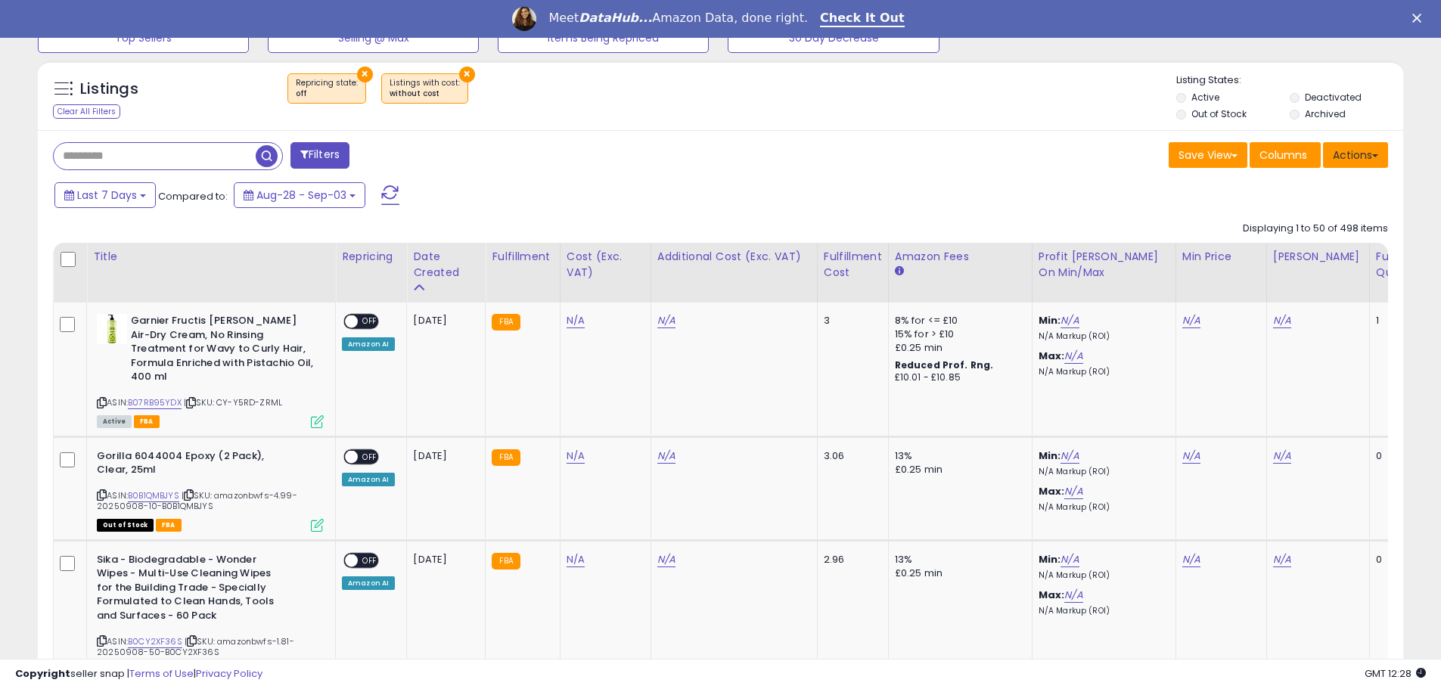
click at [1355, 157] on button "Actions" at bounding box center [1355, 155] width 65 height 26
click at [852, 148] on div "Save View Save As New View Update Current View Columns Actions Import Export Vi…" at bounding box center [1060, 157] width 679 height 30
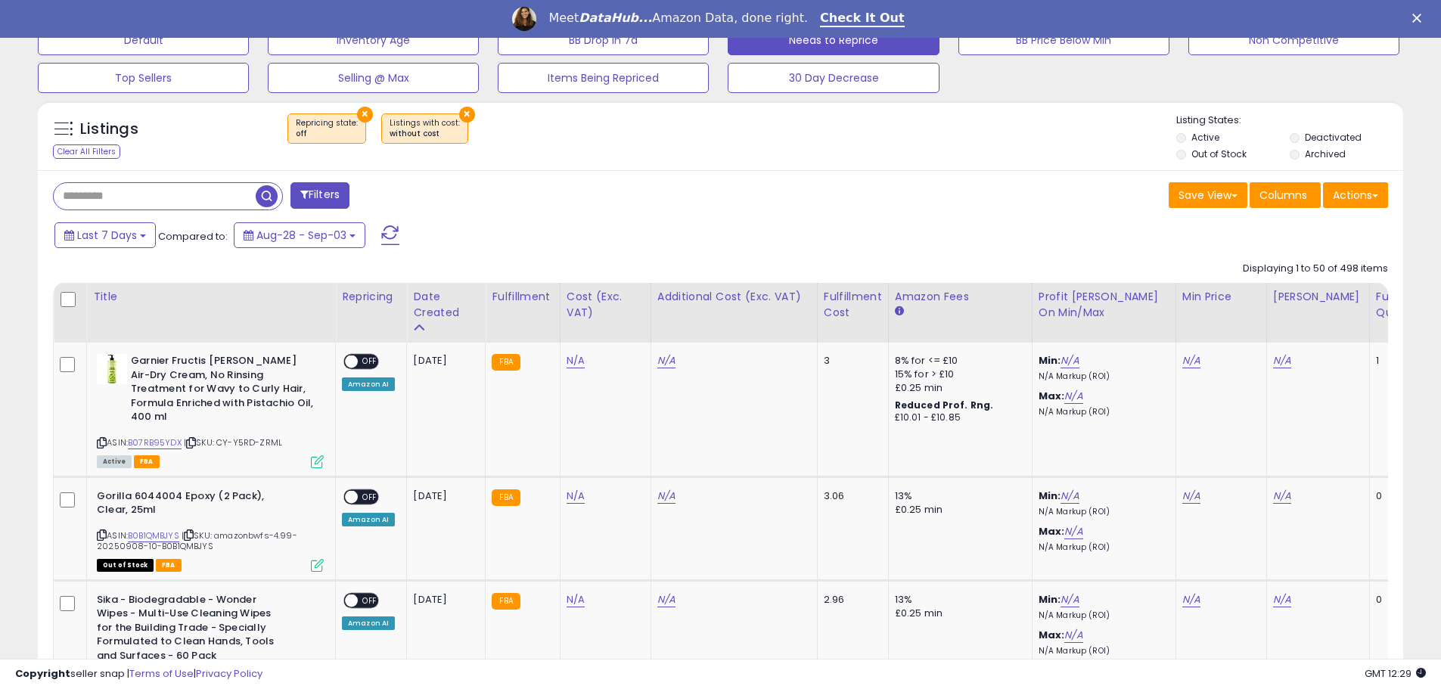
scroll to position [681, 0]
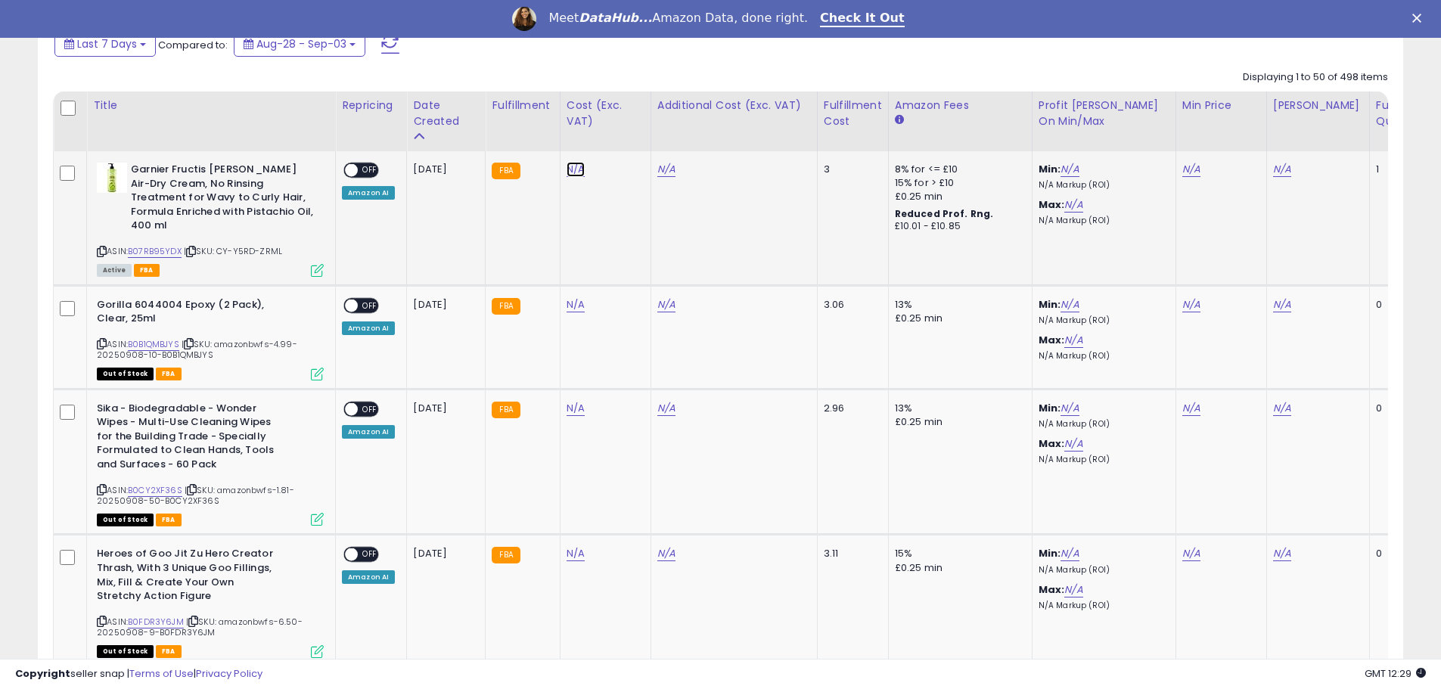
click at [570, 174] on link "N/A" at bounding box center [576, 169] width 18 height 15
click at [600, 234] on td "N/A" at bounding box center [605, 218] width 91 height 134
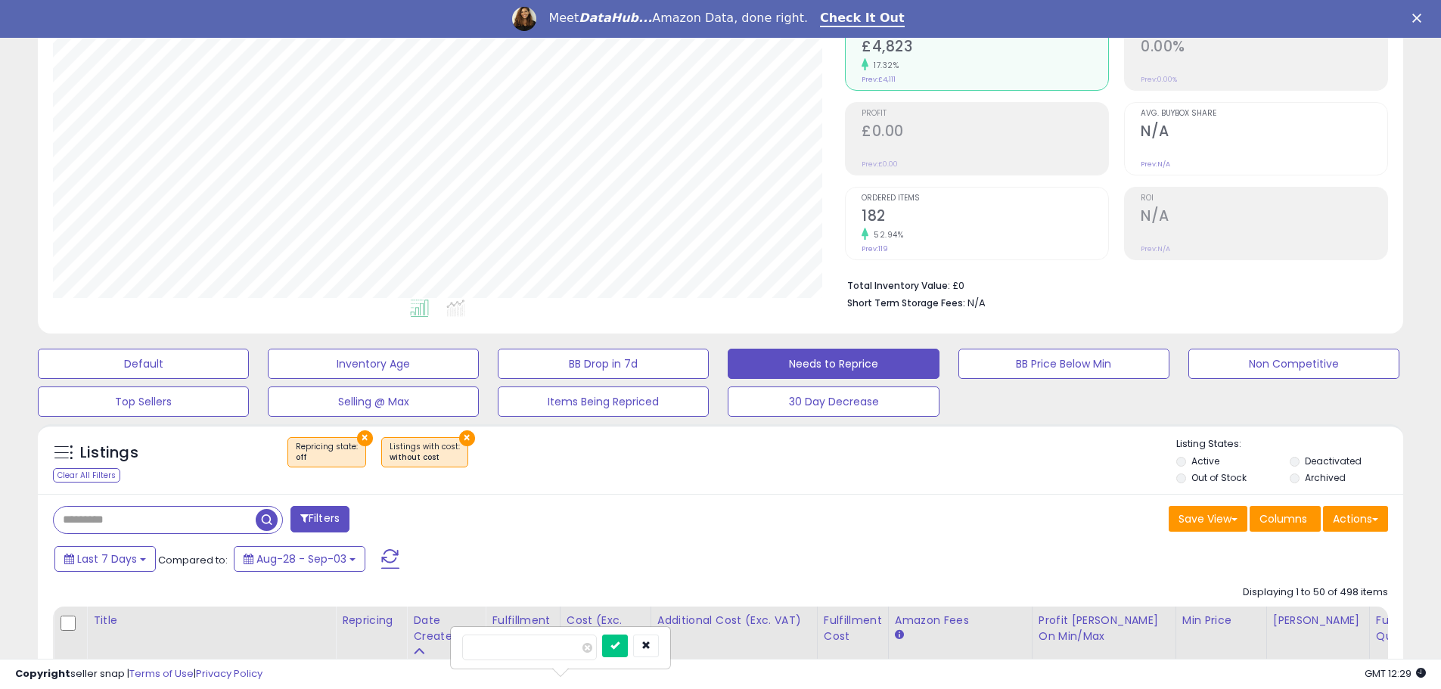
scroll to position [0, 0]
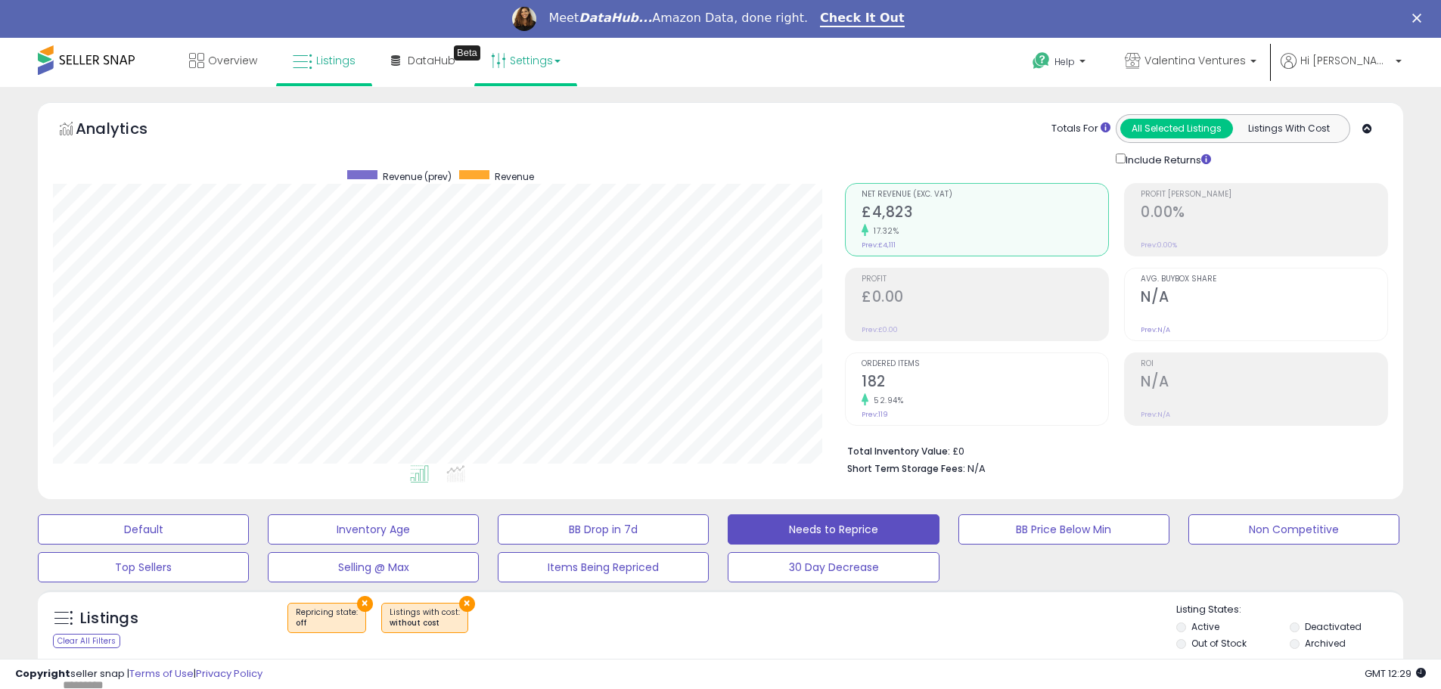
click at [513, 63] on link "Settings" at bounding box center [526, 60] width 92 height 45
click at [1089, 64] on p "Help" at bounding box center [1060, 63] width 57 height 17
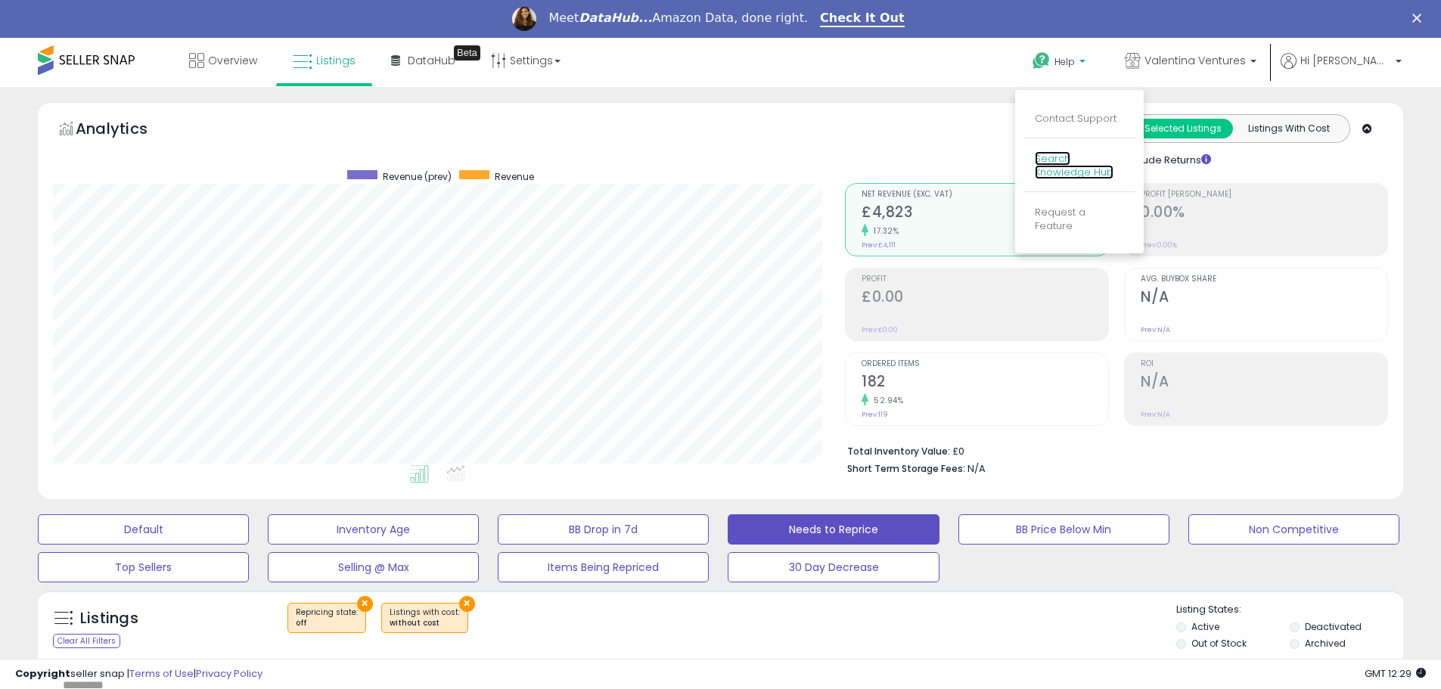
click at [1098, 172] on link "Search Knowledge Hub" at bounding box center [1074, 165] width 79 height 29
